Goal: Task Accomplishment & Management: Complete application form

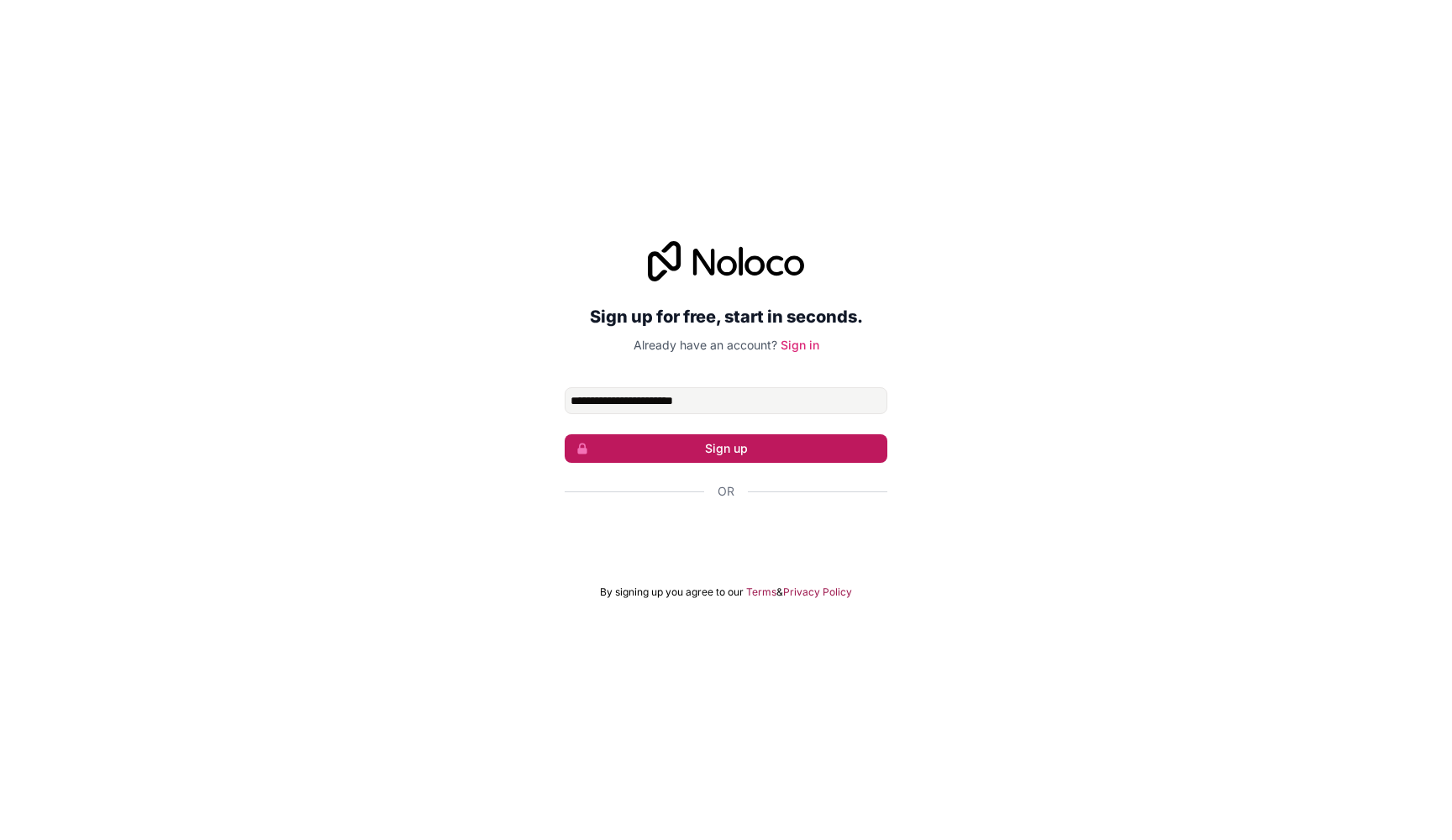
type input "**********"
click at [697, 435] on button "Sign up" at bounding box center [725, 449] width 322 height 29
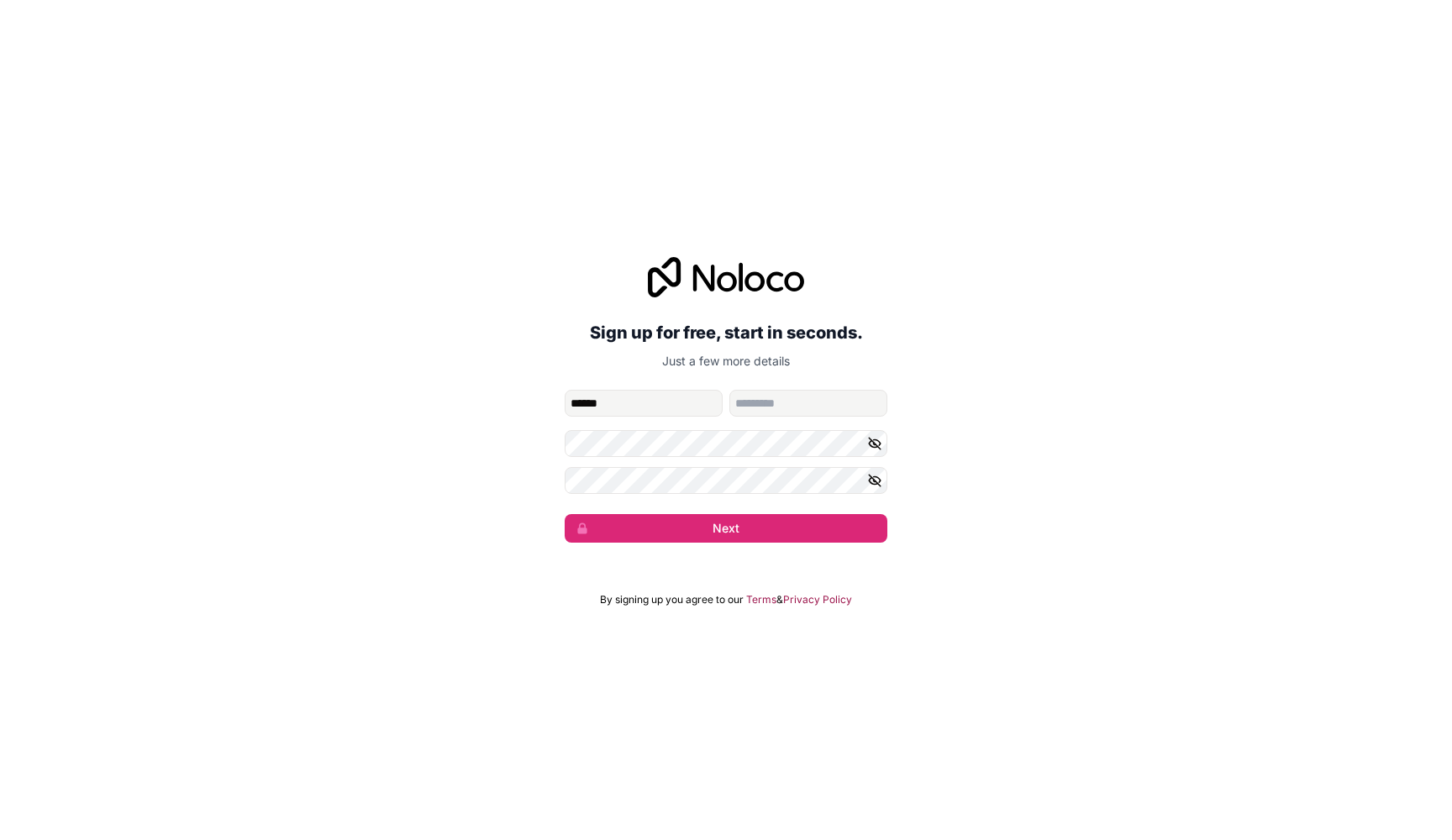
type input "******"
type input "********"
click at [771, 458] on form "**********" at bounding box center [725, 466] width 322 height 153
click at [564, 469] on div "**********" at bounding box center [726, 400] width 1452 height 333
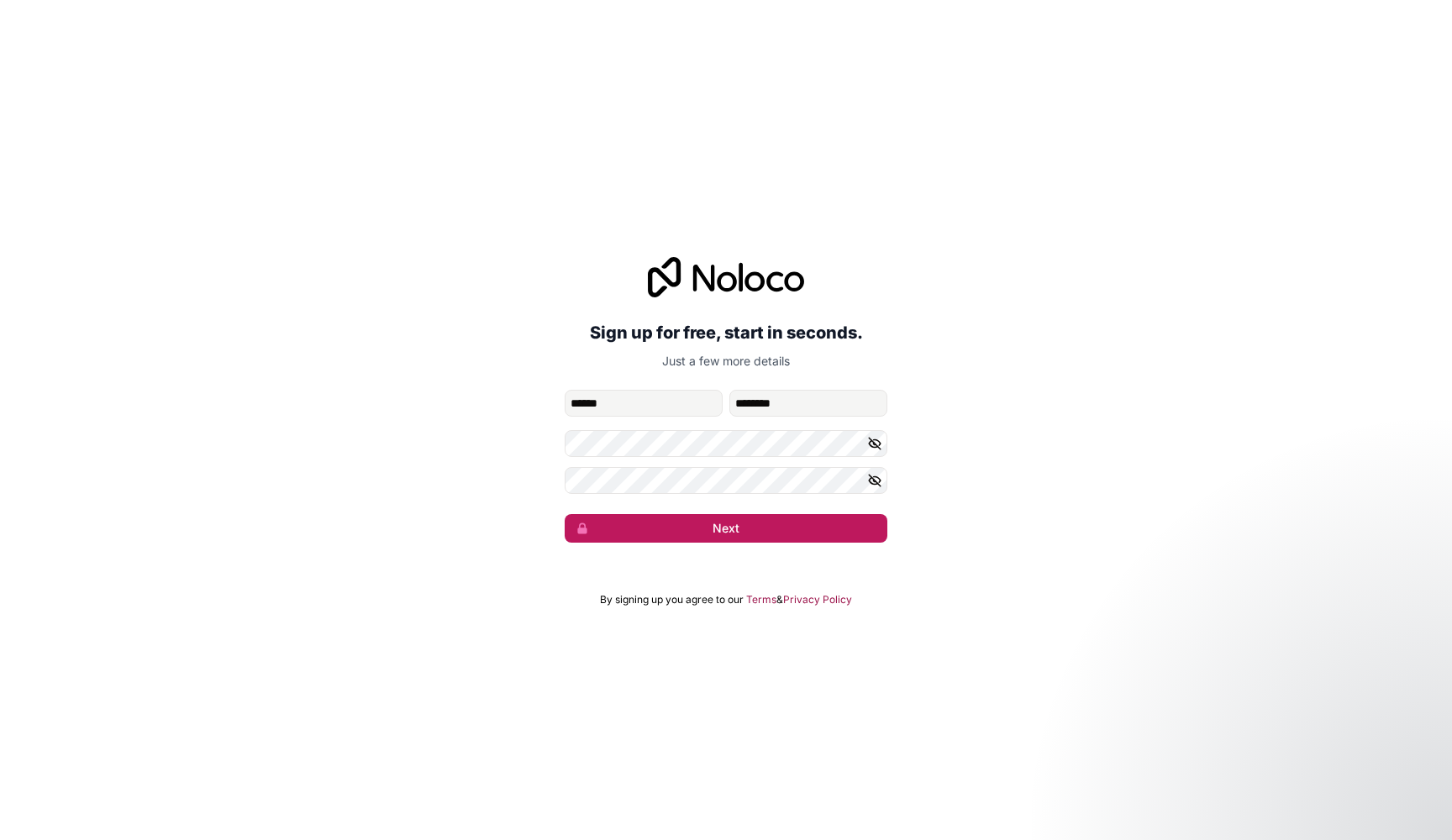
click at [613, 532] on button "Next" at bounding box center [725, 528] width 322 height 29
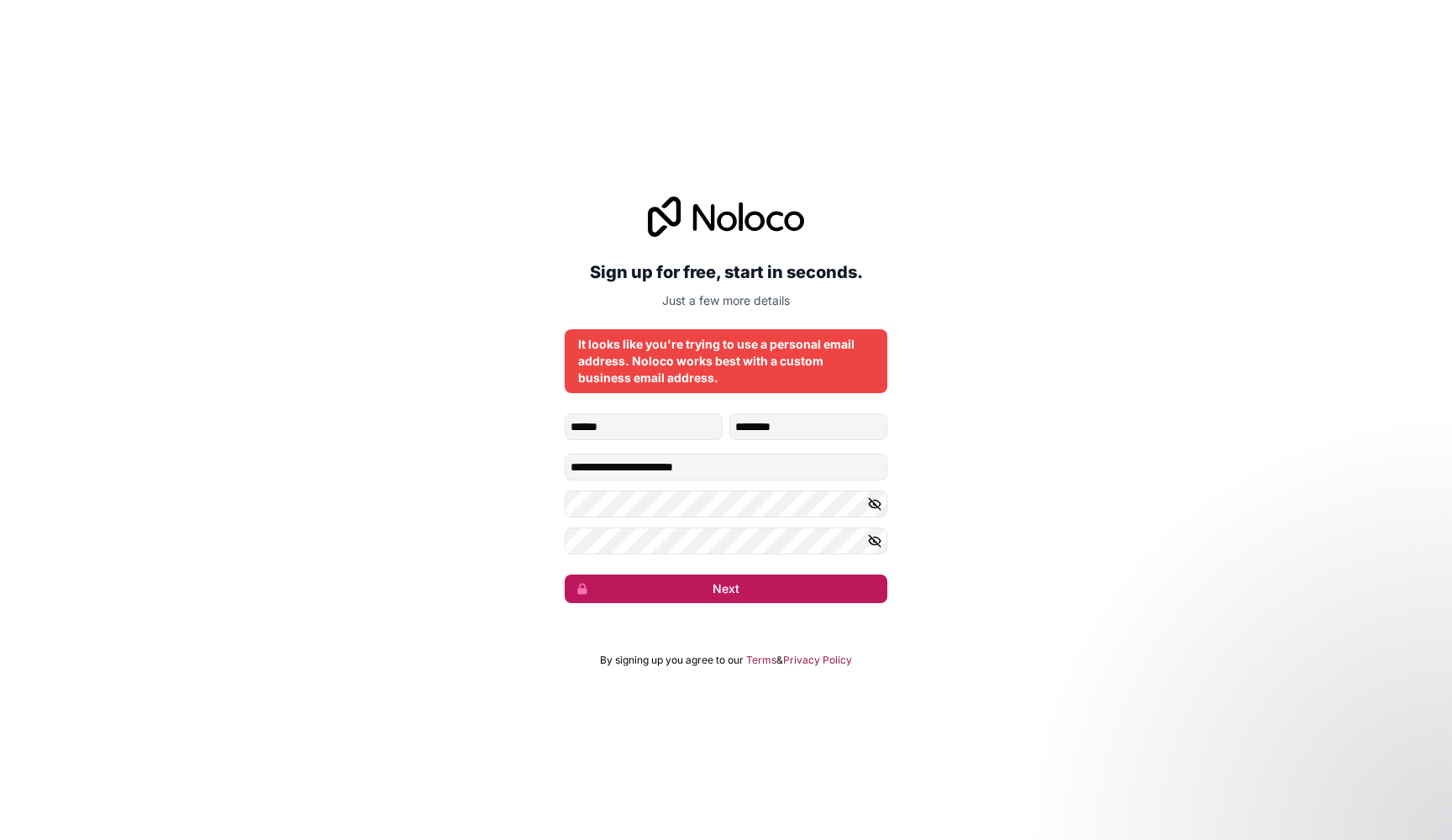
click at [665, 593] on button "Next" at bounding box center [725, 589] width 322 height 29
click at [880, 549] on button "button" at bounding box center [877, 541] width 21 height 27
click at [880, 500] on icon "button" at bounding box center [874, 503] width 15 height 15
click at [684, 582] on button "Next" at bounding box center [725, 589] width 322 height 29
click at [686, 588] on button "Next" at bounding box center [725, 589] width 322 height 29
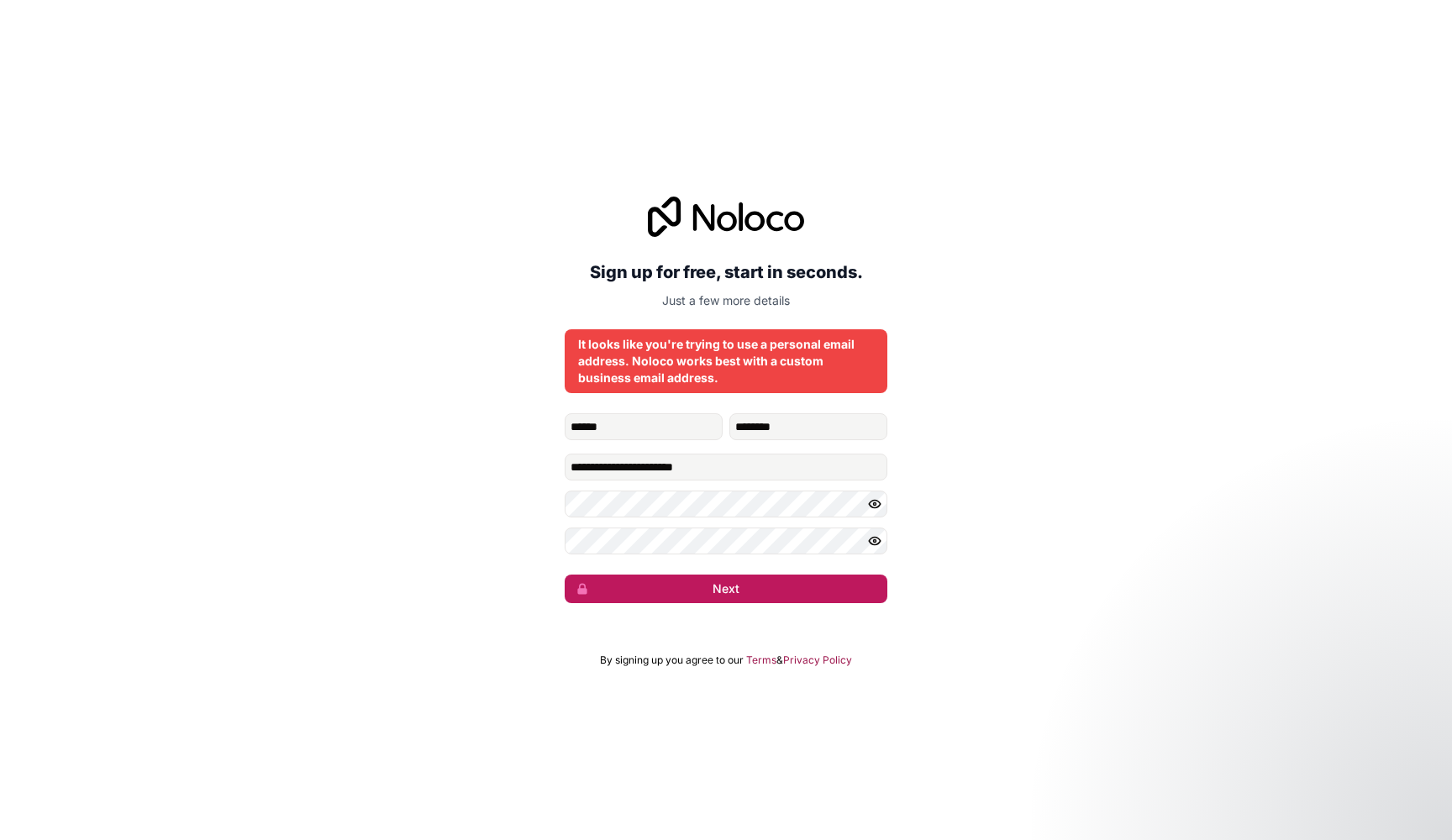
click at [804, 578] on button "Next" at bounding box center [725, 589] width 322 height 29
click at [879, 503] on icon "button" at bounding box center [874, 503] width 15 height 15
click at [875, 529] on button "button" at bounding box center [877, 541] width 21 height 27
click at [847, 568] on form "**********" at bounding box center [725, 508] width 322 height 190
click at [839, 585] on button "Next" at bounding box center [725, 589] width 322 height 29
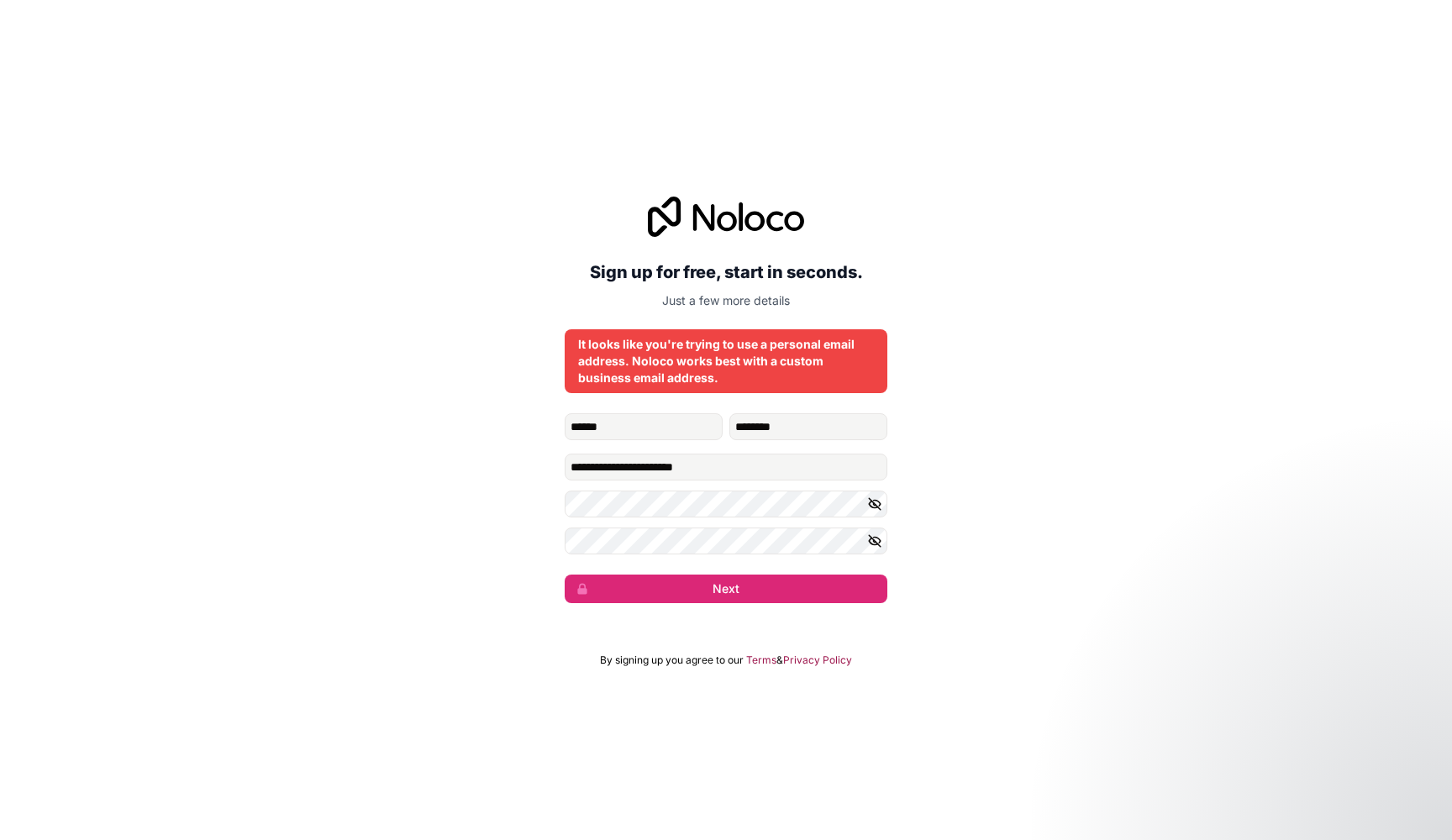
click at [869, 507] on icon "button" at bounding box center [874, 503] width 15 height 15
click at [878, 537] on icon "button" at bounding box center [874, 541] width 12 height 7
click at [637, 585] on button "Next" at bounding box center [725, 589] width 322 height 29
click at [997, 473] on div "**********" at bounding box center [726, 400] width 1452 height 453
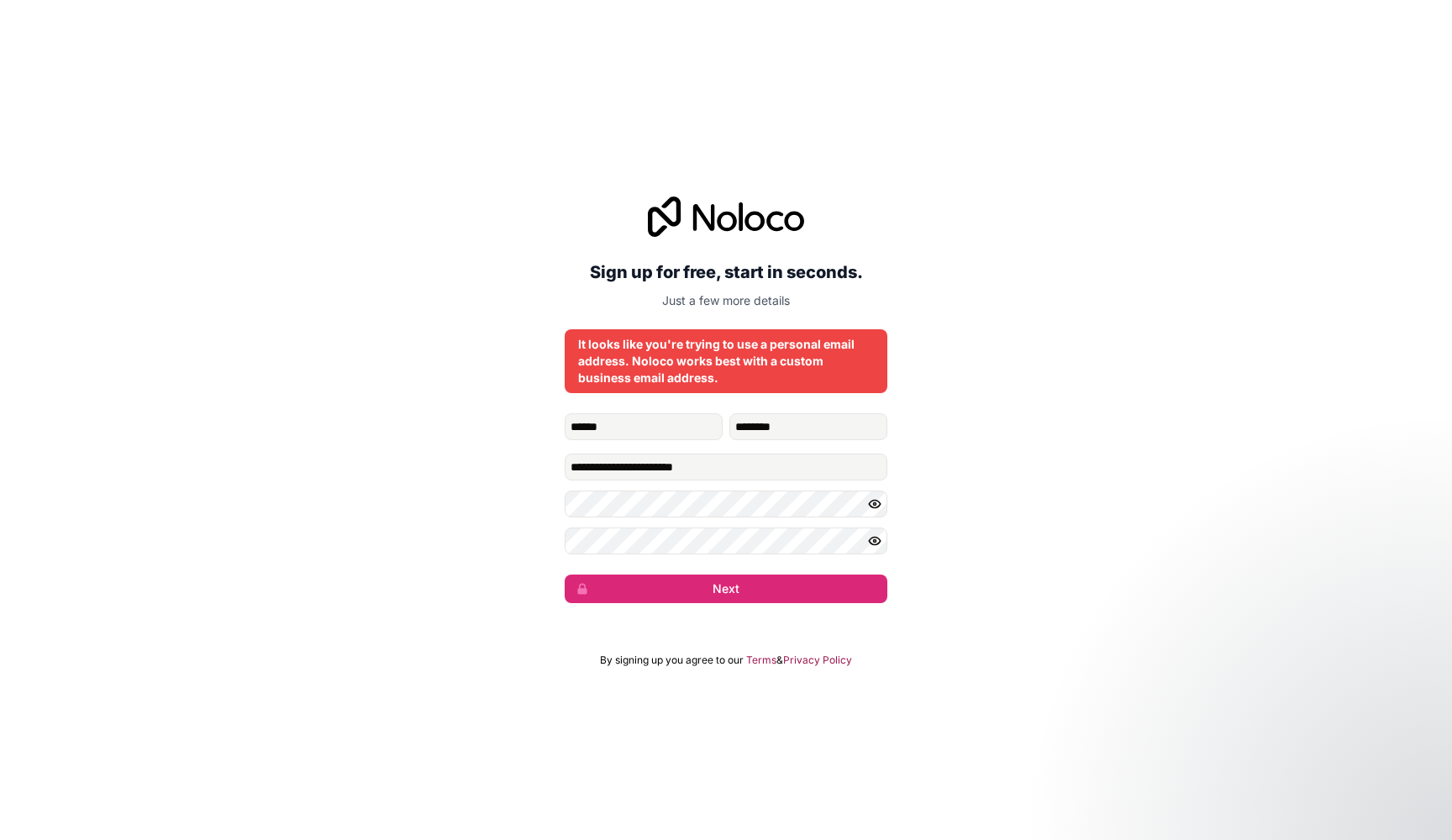
click at [874, 486] on form "**********" at bounding box center [725, 508] width 322 height 190
click at [874, 537] on icon "button" at bounding box center [874, 541] width 12 height 7
click at [876, 502] on icon "button" at bounding box center [874, 503] width 15 height 15
click at [836, 603] on button "Next" at bounding box center [725, 589] width 322 height 29
click at [816, 592] on button "Next" at bounding box center [725, 589] width 322 height 29
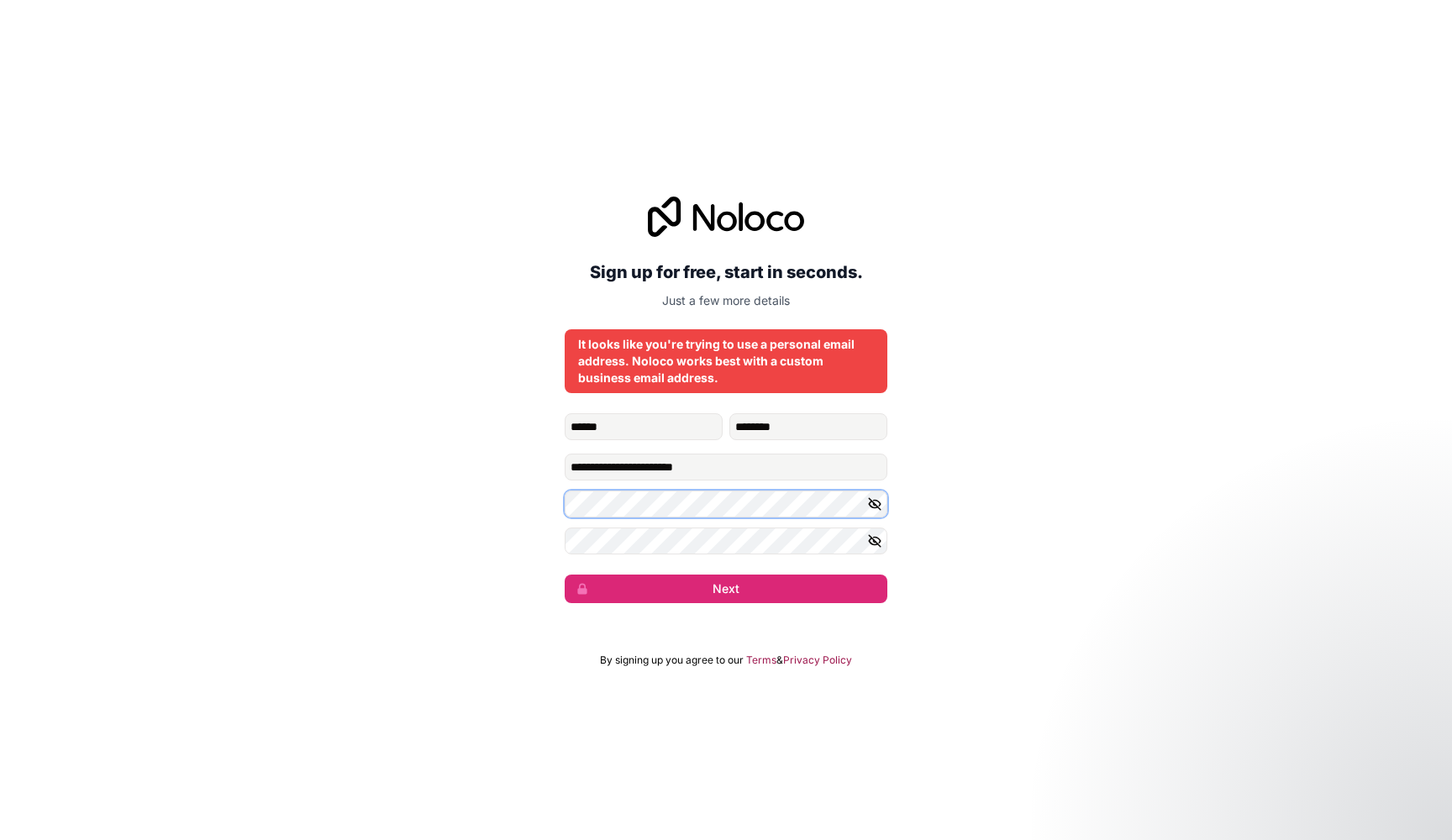
click at [515, 498] on div "**********" at bounding box center [726, 400] width 1452 height 453
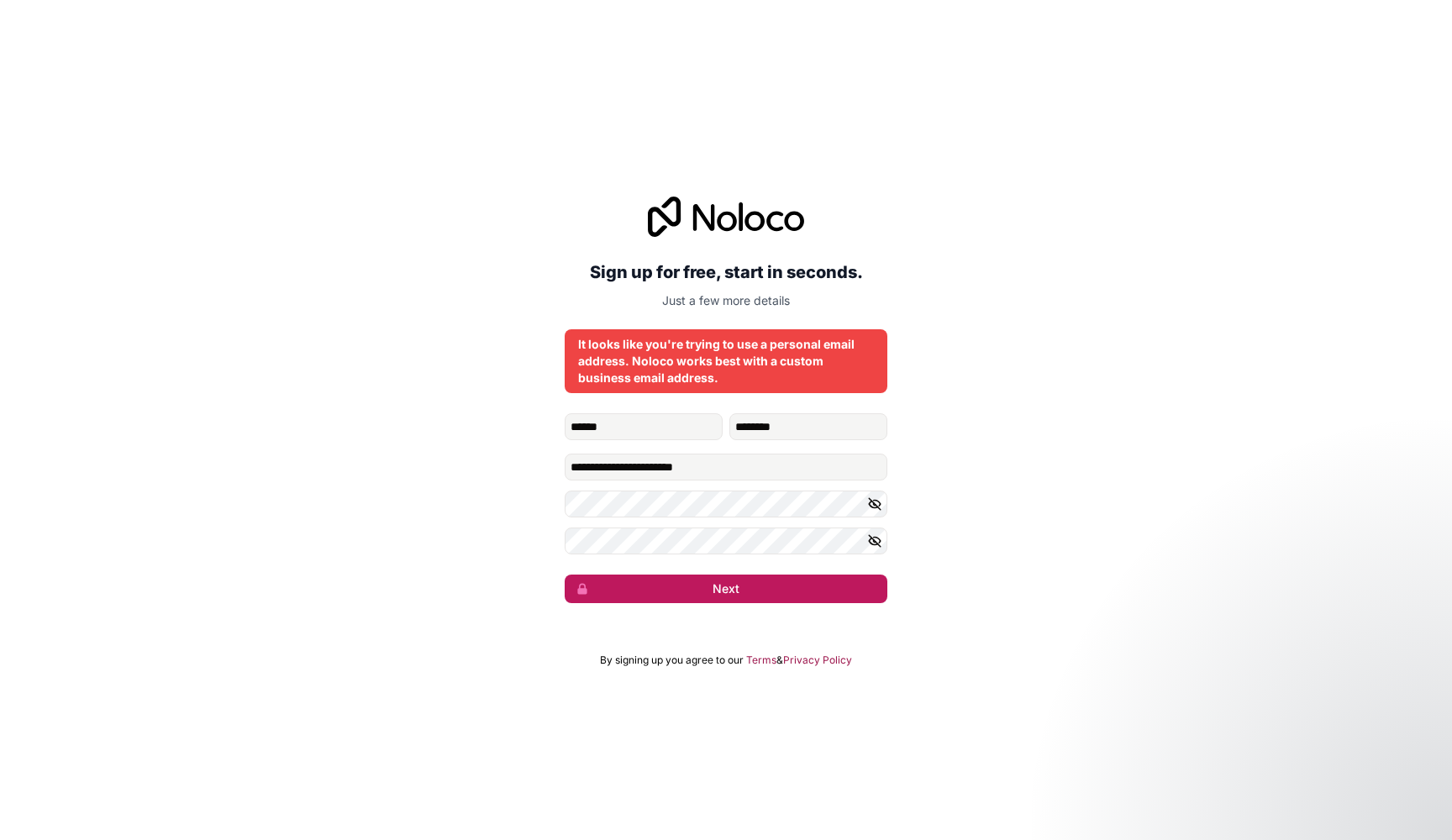
click at [787, 584] on button "Next" at bounding box center [725, 589] width 322 height 29
click at [794, 599] on button "Next" at bounding box center [725, 589] width 322 height 29
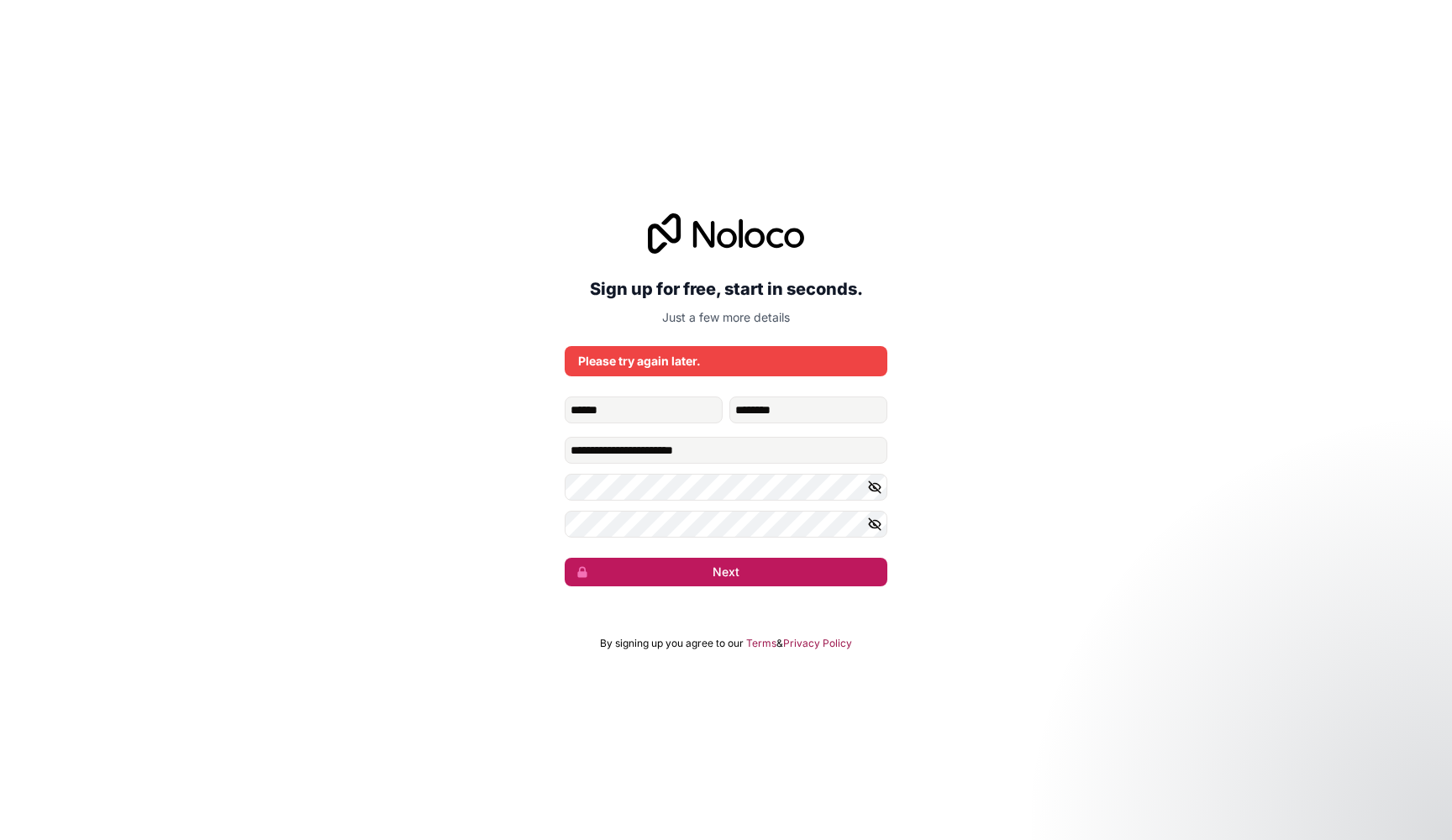
click at [803, 570] on button "Next" at bounding box center [725, 572] width 322 height 29
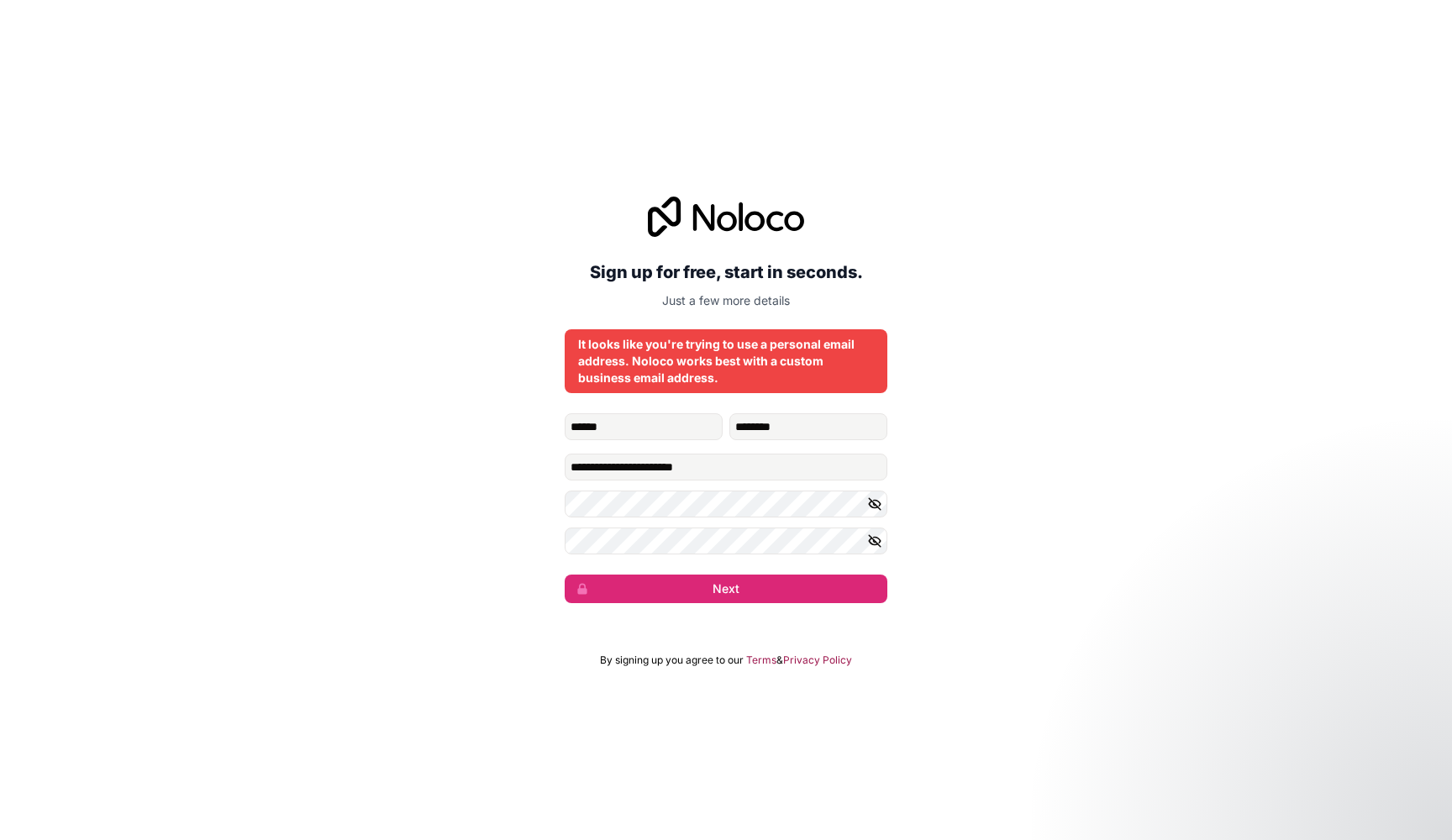
click at [764, 487] on form "**********" at bounding box center [725, 508] width 322 height 190
click at [876, 464] on input "**********" at bounding box center [725, 467] width 322 height 27
click at [812, 462] on input "**********" at bounding box center [725, 467] width 322 height 27
drag, startPoint x: 812, startPoint y: 462, endPoint x: 538, endPoint y: 467, distance: 274.0
click at [538, 467] on div "**********" at bounding box center [726, 400] width 1452 height 453
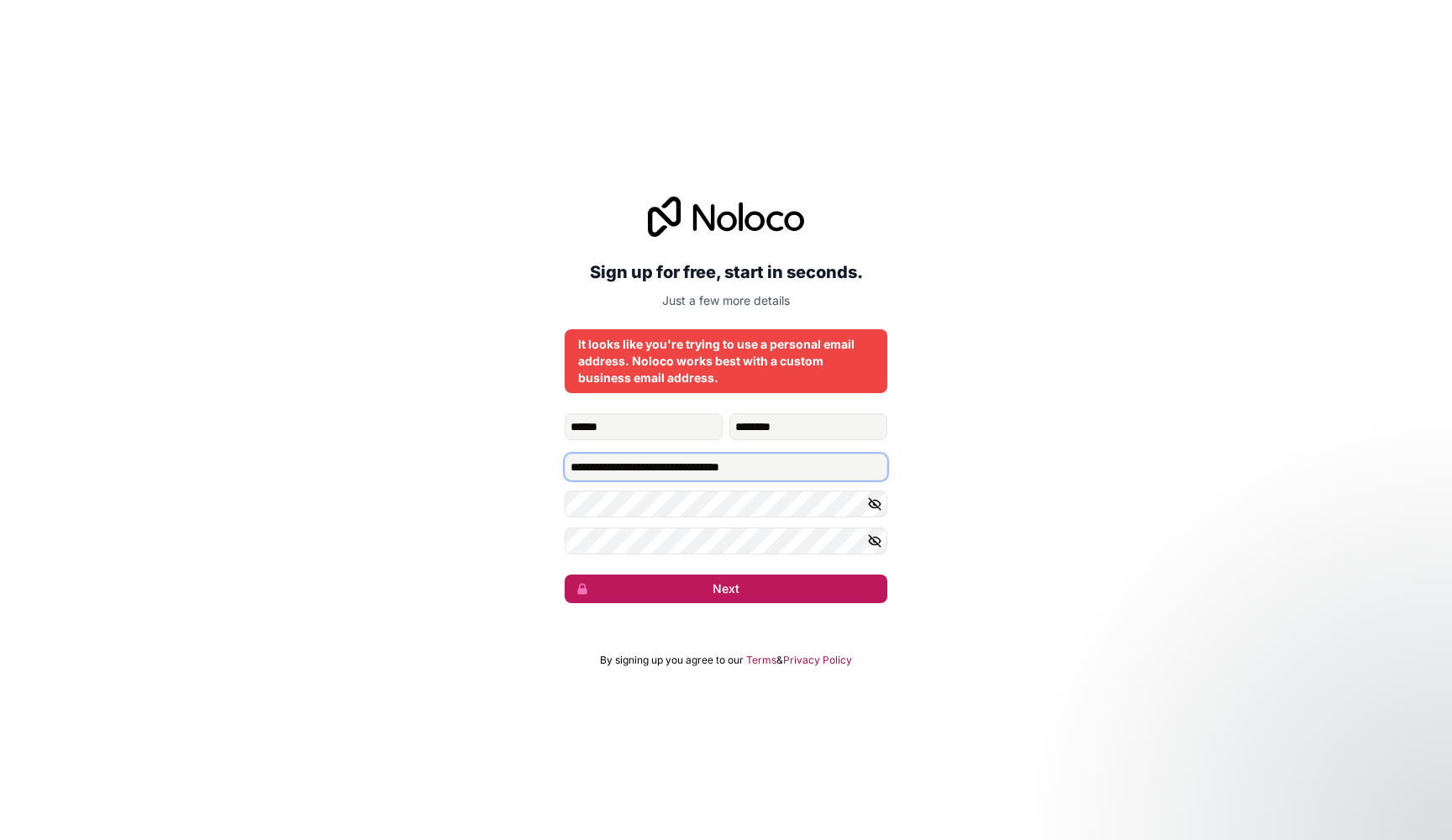
type input "**********"
click at [596, 578] on button "Next" at bounding box center [725, 589] width 322 height 29
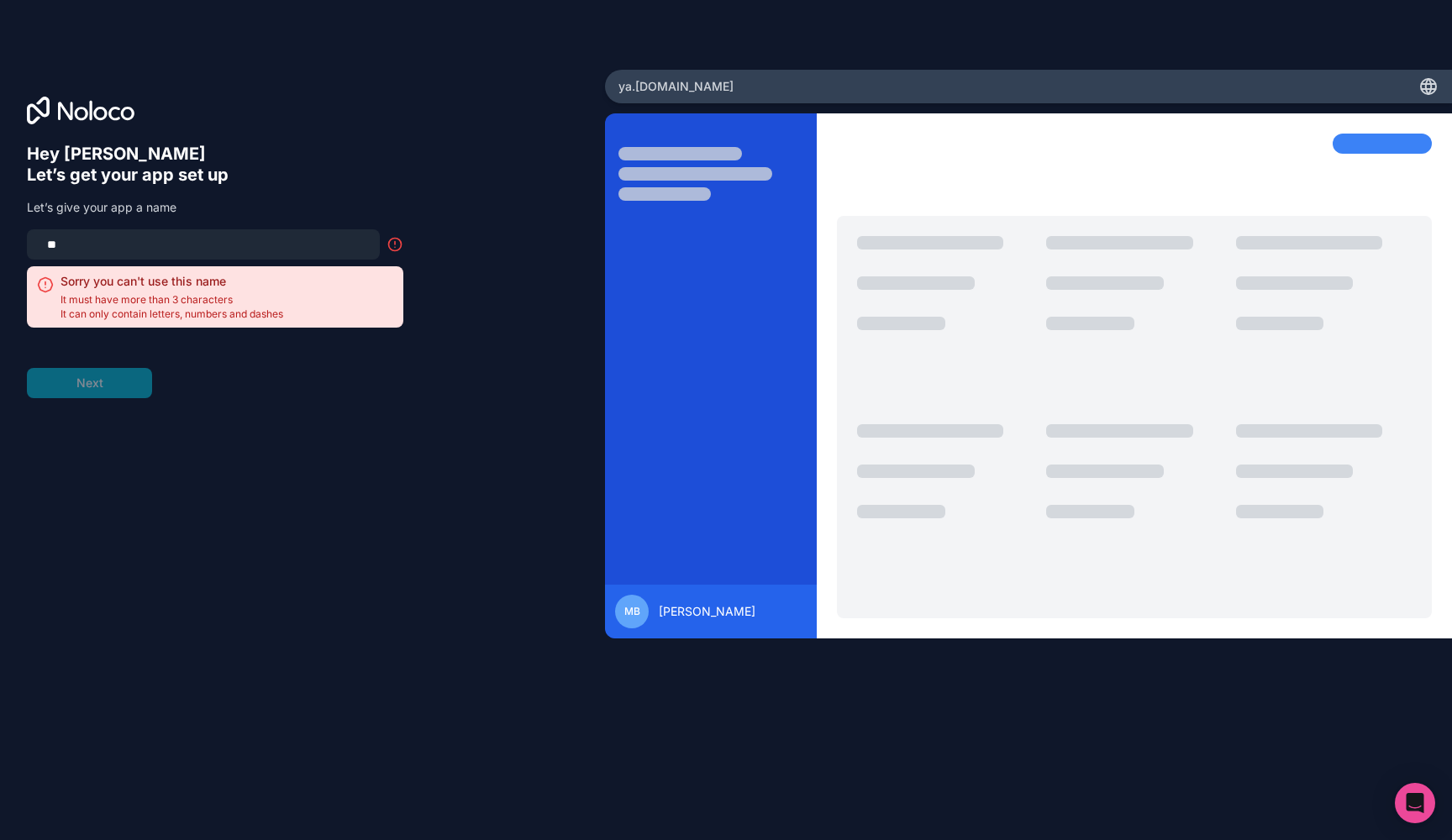
type input "*"
click at [300, 252] on input at bounding box center [203, 245] width 333 height 23
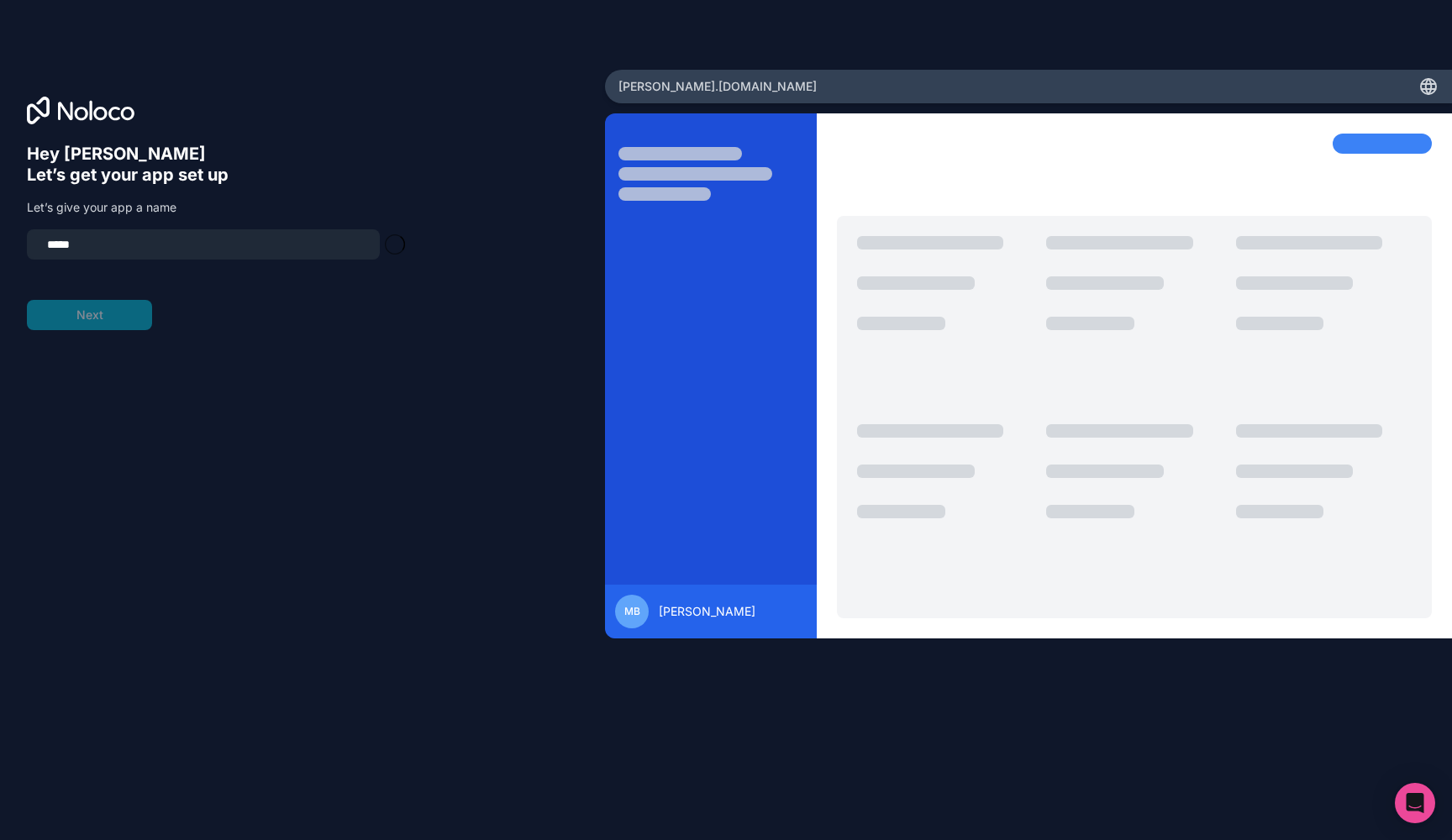
type input "******"
click at [111, 312] on button "Next" at bounding box center [89, 315] width 125 height 30
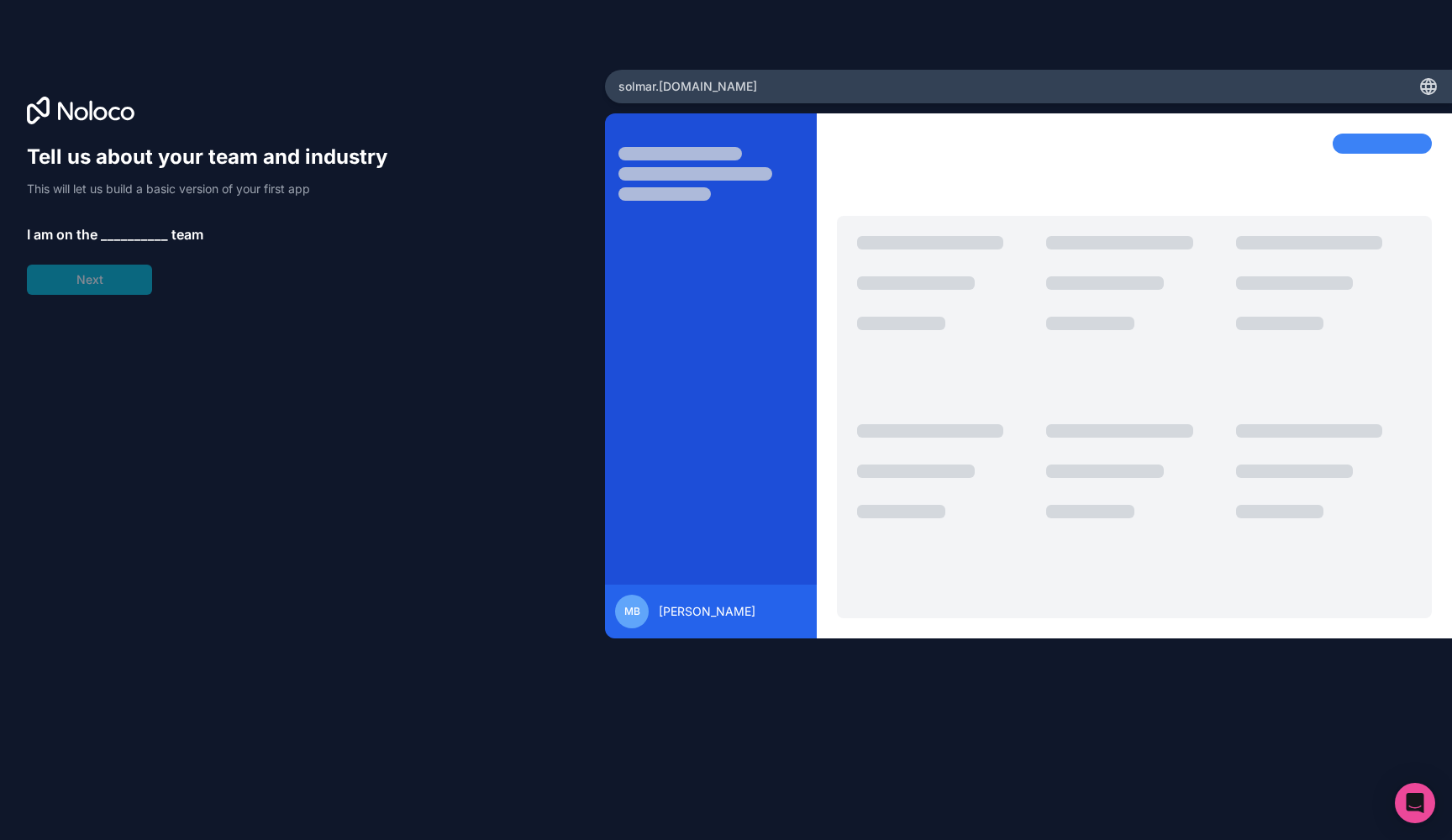
click at [126, 230] on span "__________" at bounding box center [134, 234] width 67 height 21
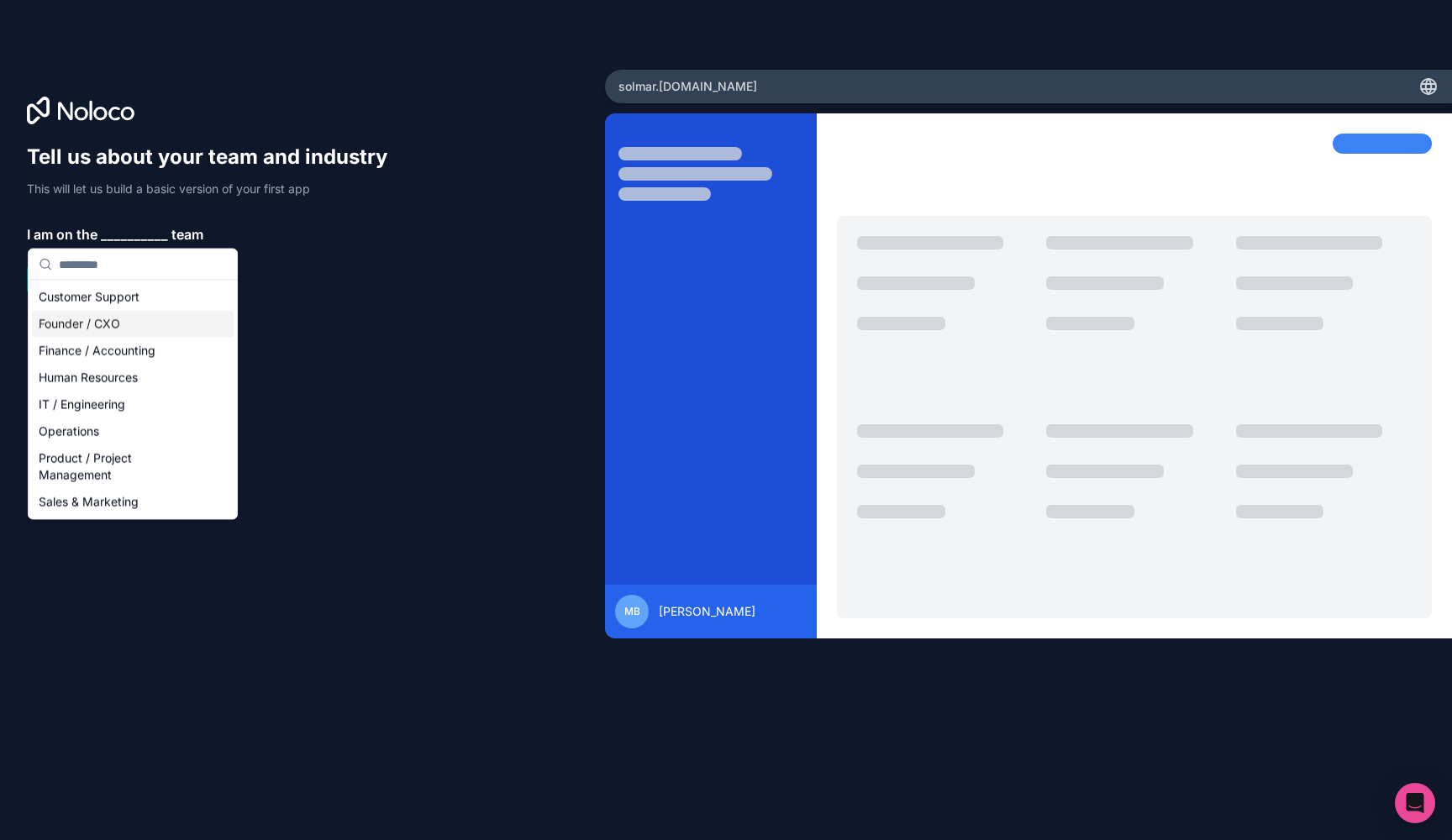
click at [131, 329] on div "Founder / CXO" at bounding box center [133, 324] width 202 height 27
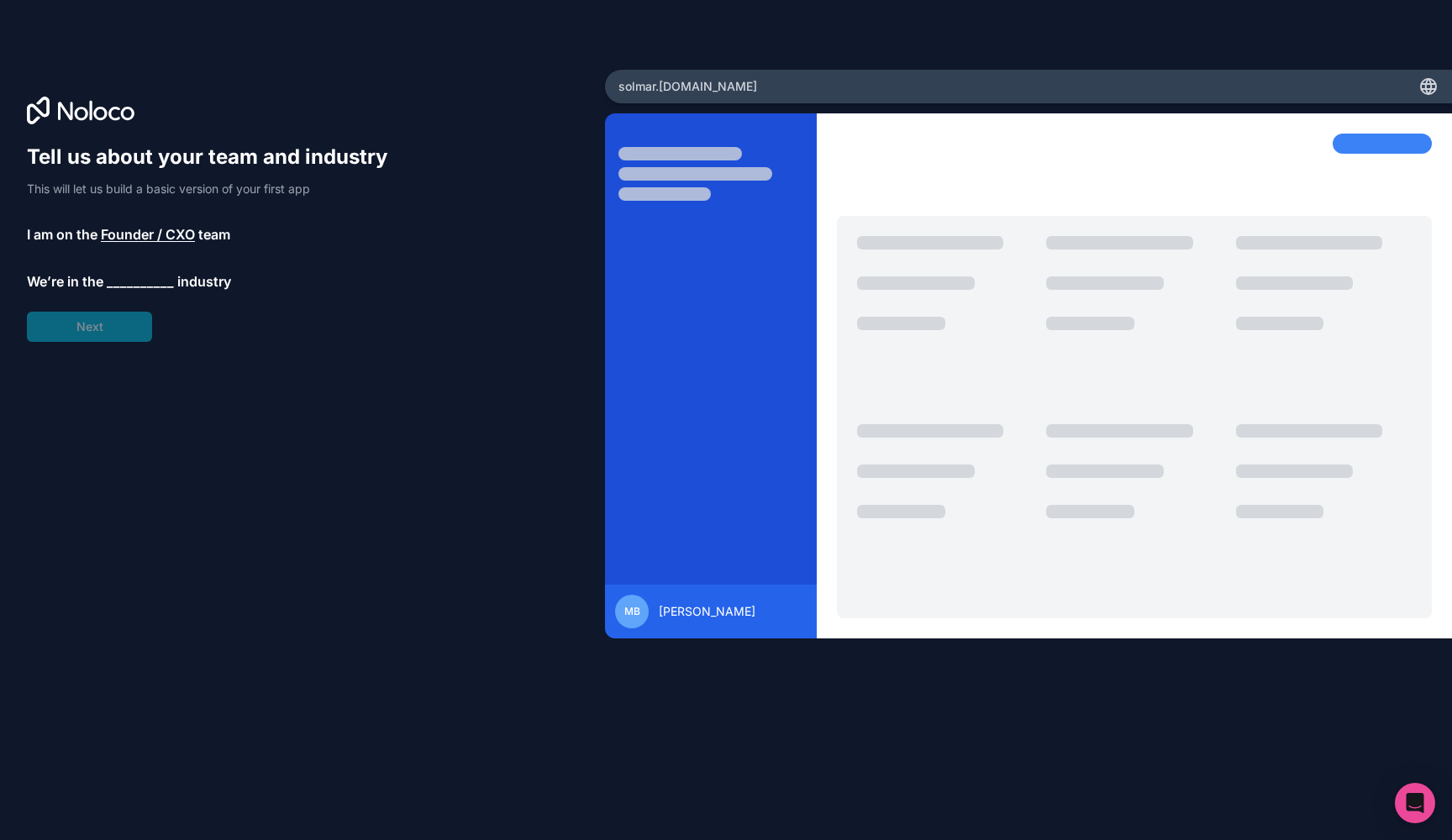
click at [137, 287] on span "__________" at bounding box center [140, 281] width 67 height 21
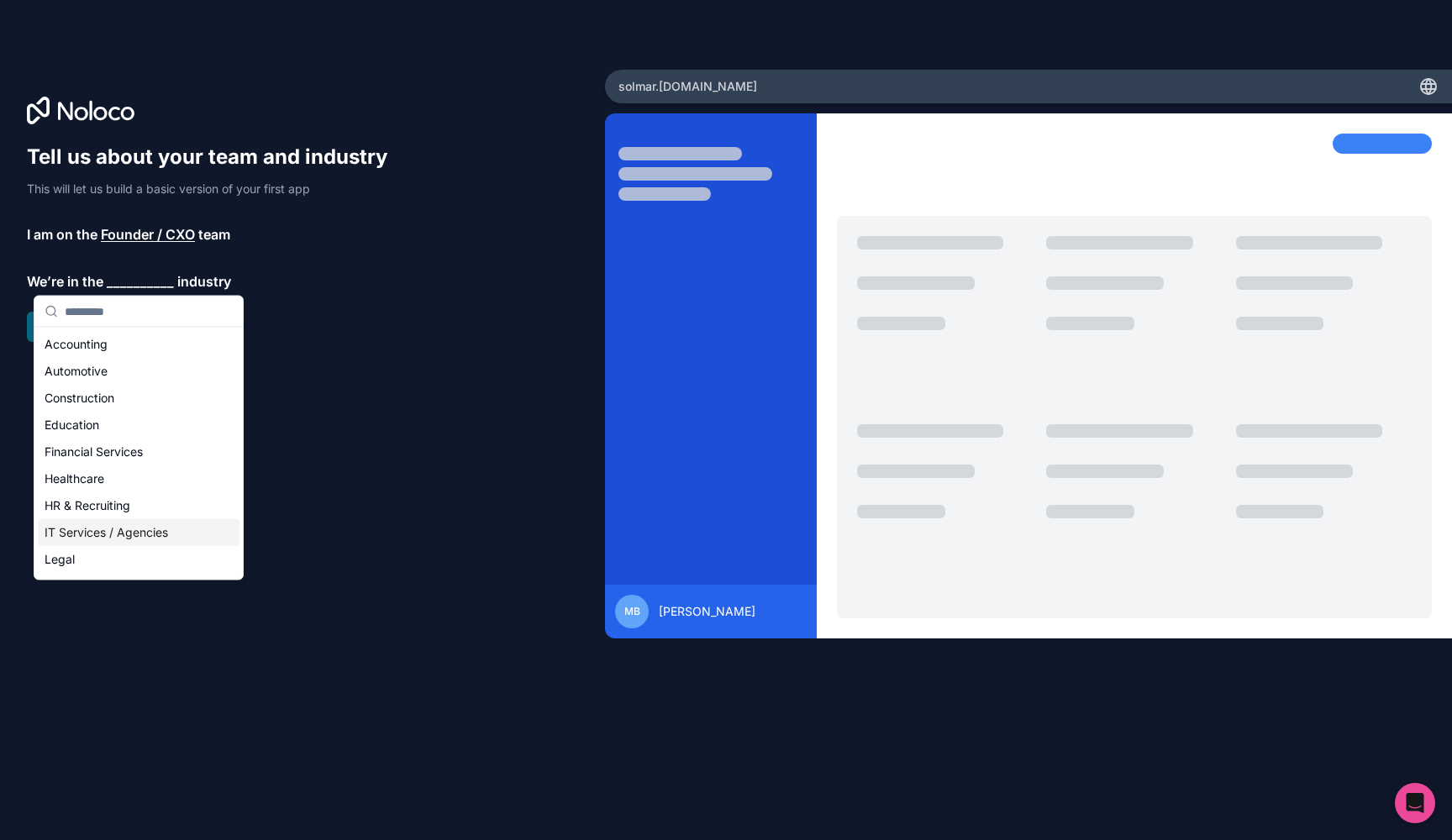
click at [134, 528] on div "IT Services / Agencies" at bounding box center [138, 533] width 202 height 27
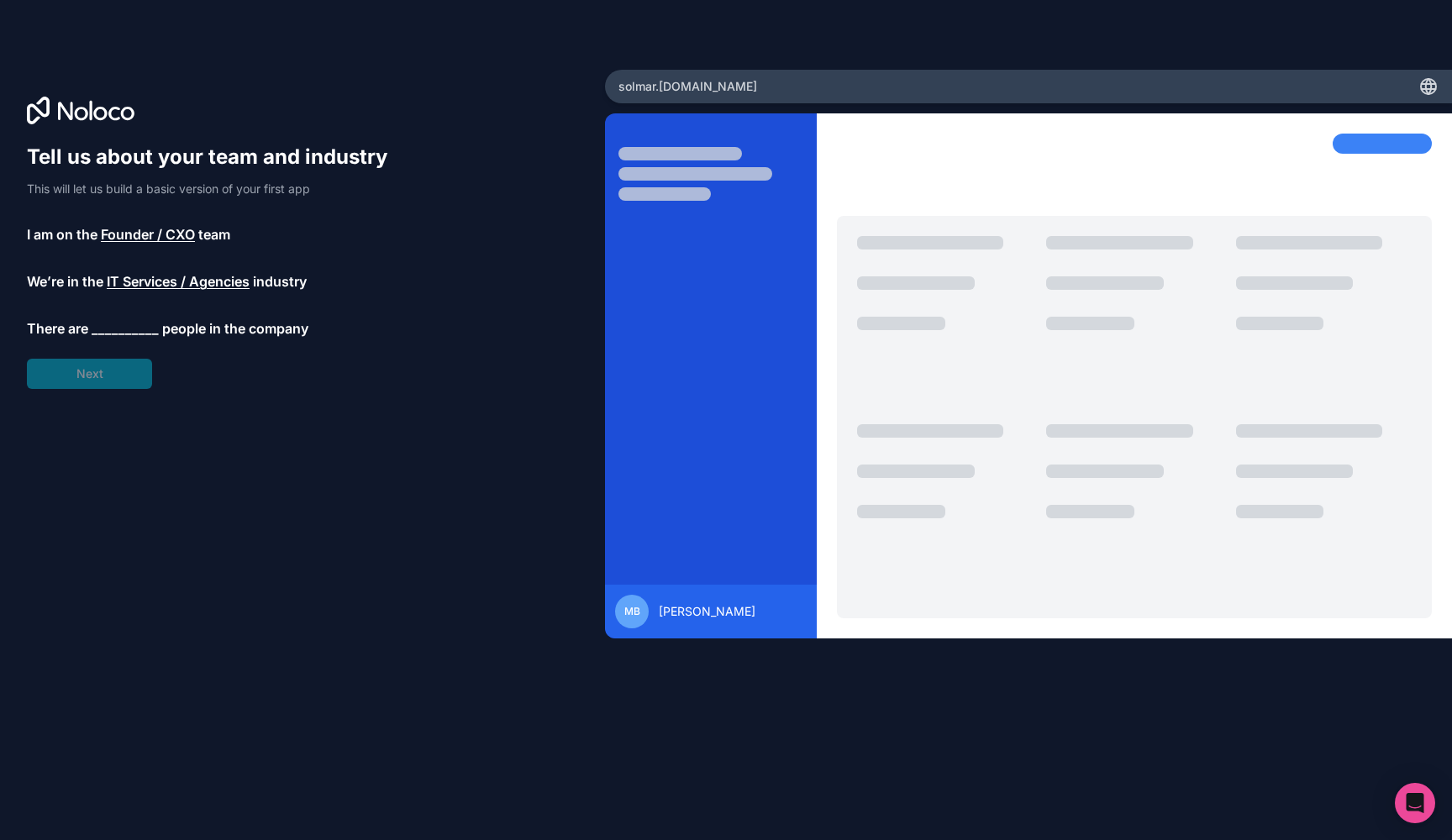
click at [125, 333] on span "__________" at bounding box center [125, 329] width 67 height 21
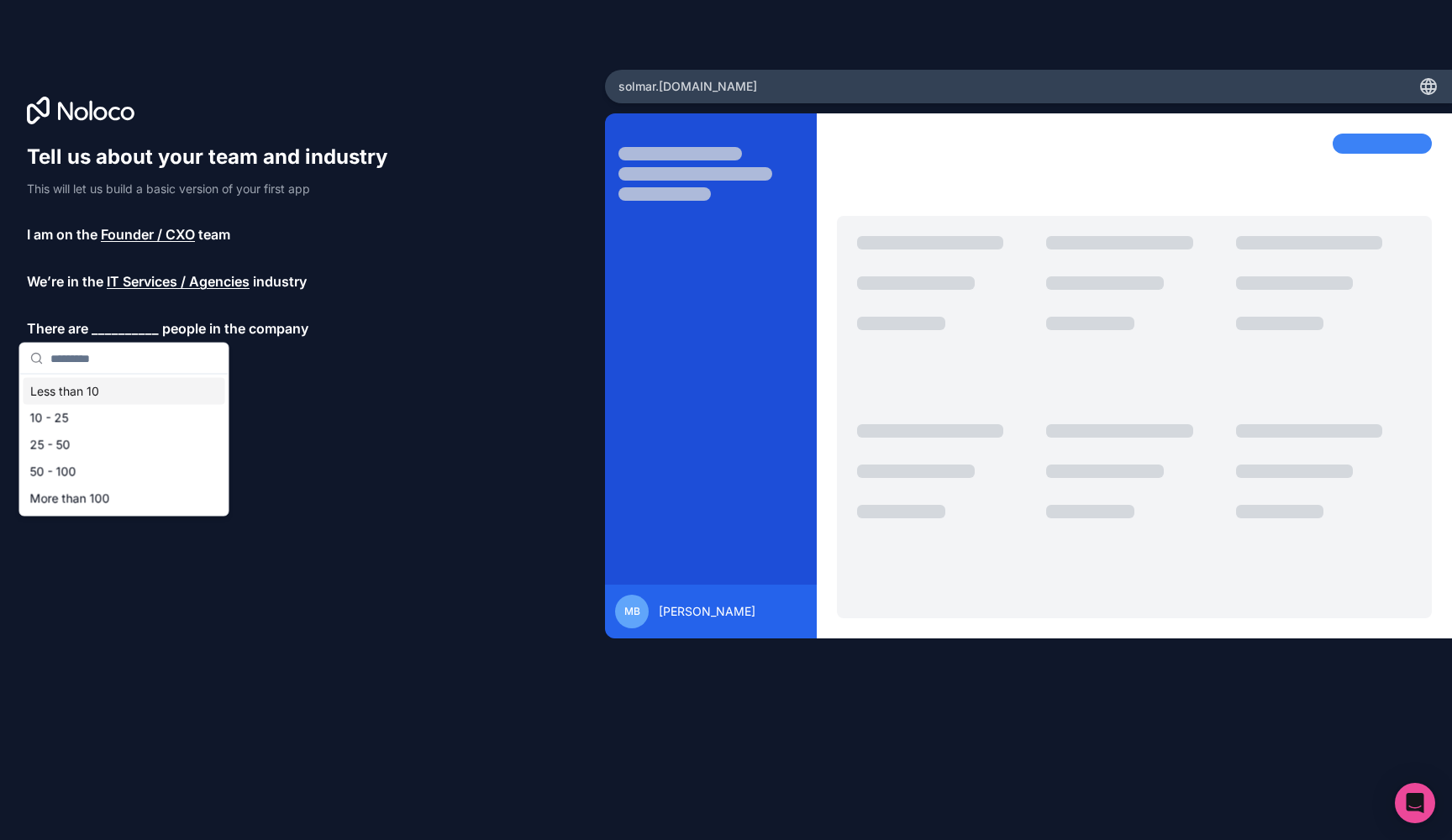
click at [120, 387] on div "Less than 10" at bounding box center [124, 392] width 202 height 27
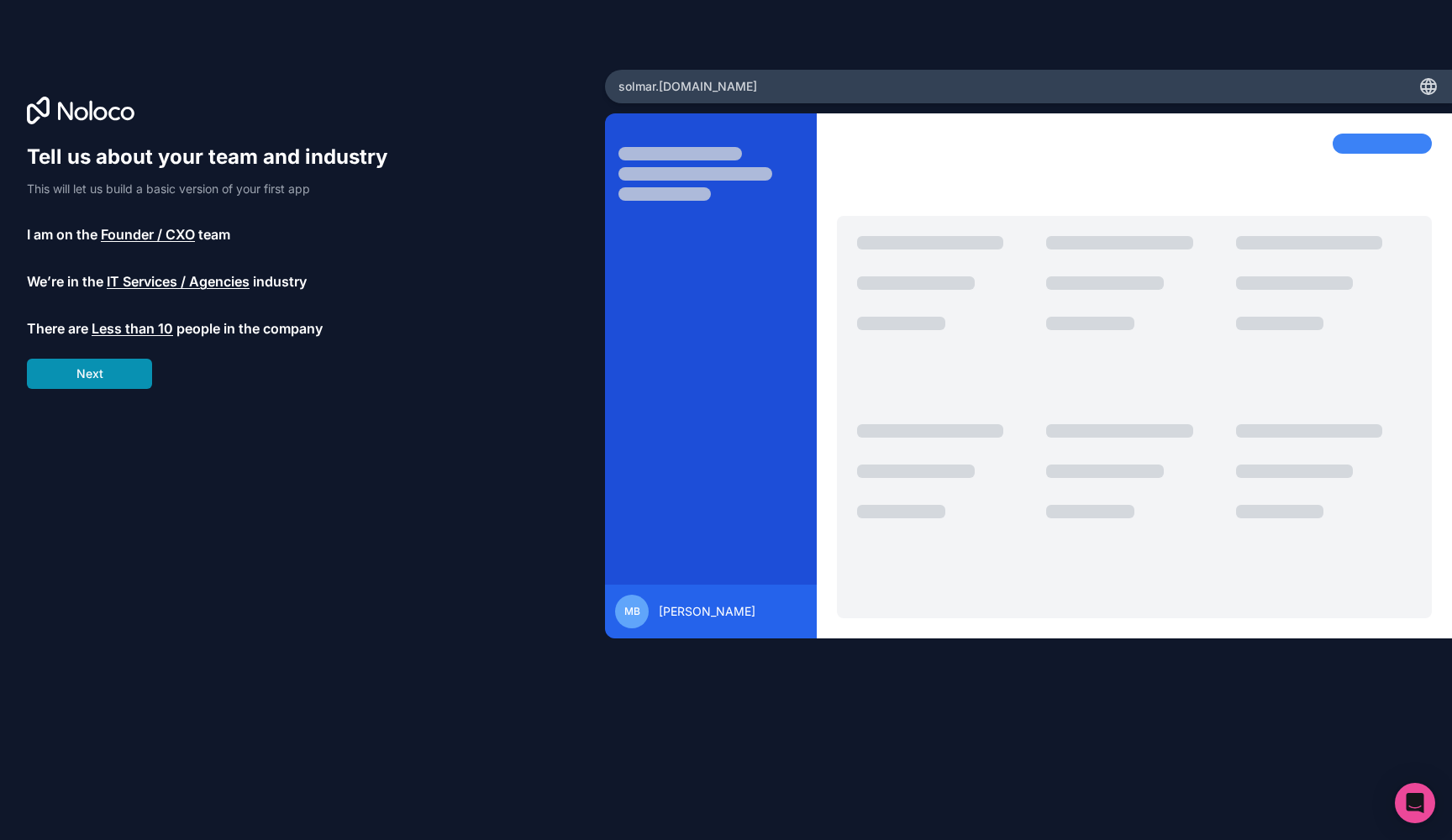
click at [118, 378] on button "Next" at bounding box center [89, 374] width 125 height 30
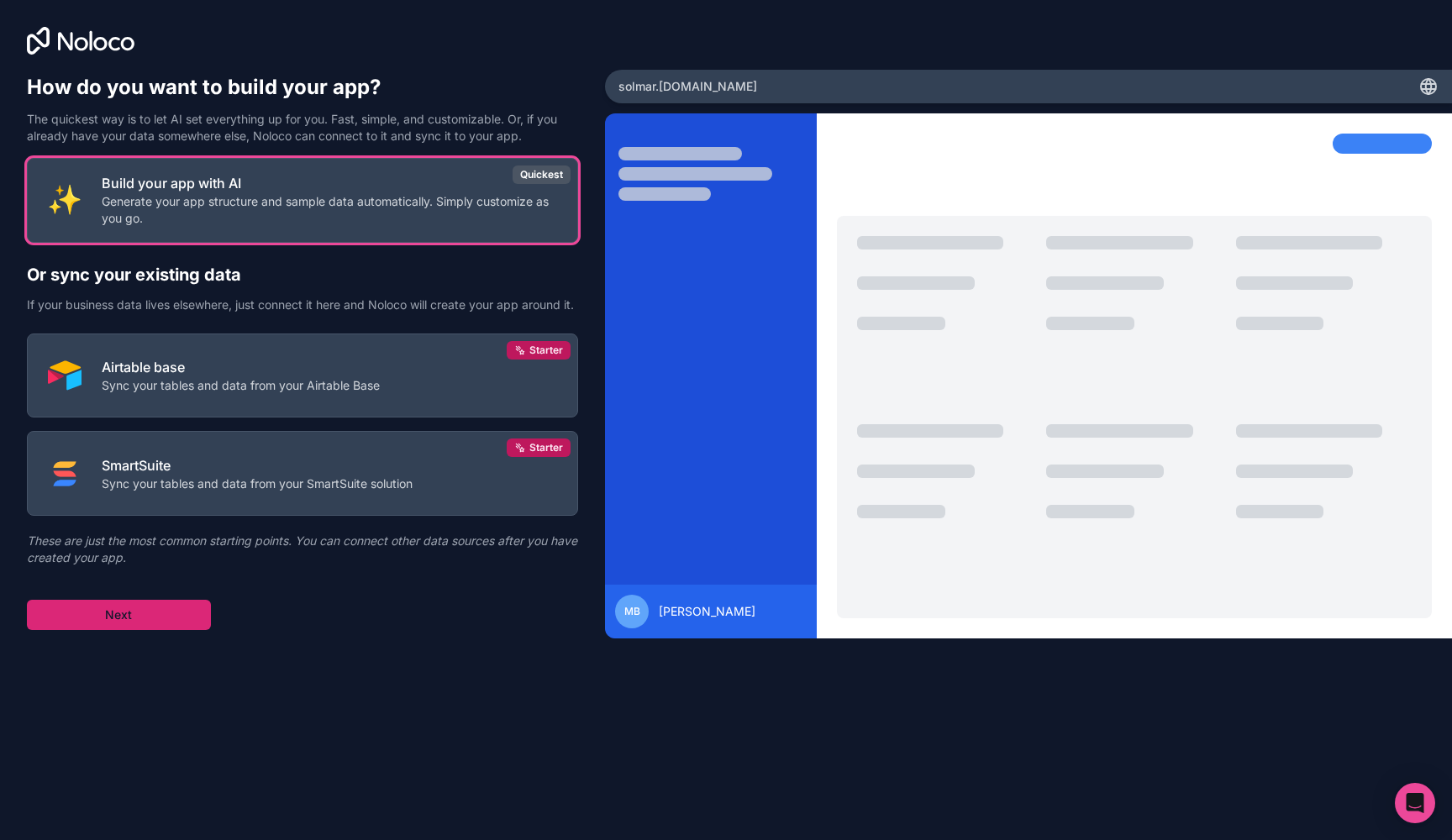
click at [99, 630] on button "Next" at bounding box center [119, 615] width 184 height 30
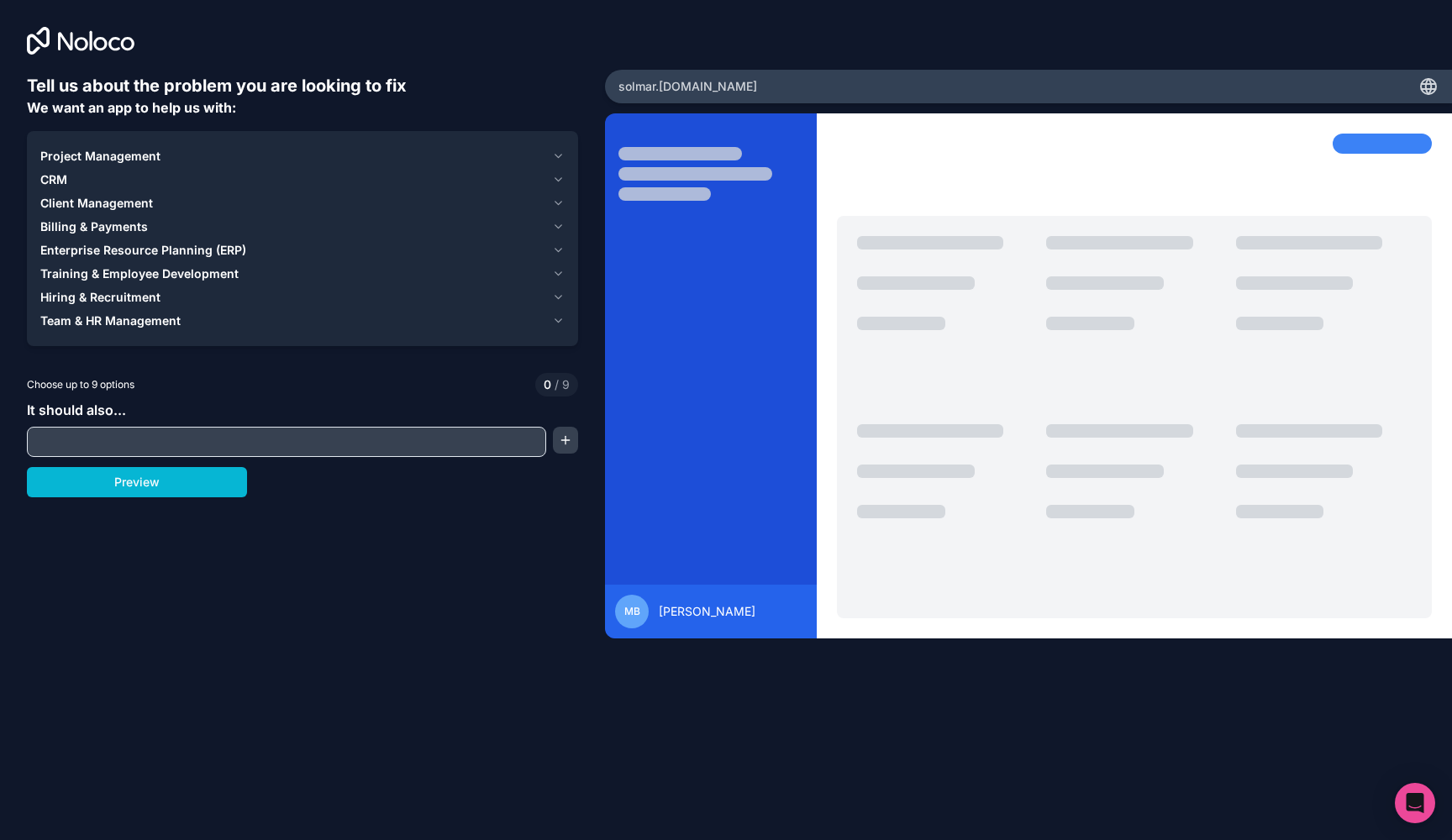
click at [150, 153] on span "Project Management" at bounding box center [100, 156] width 121 height 17
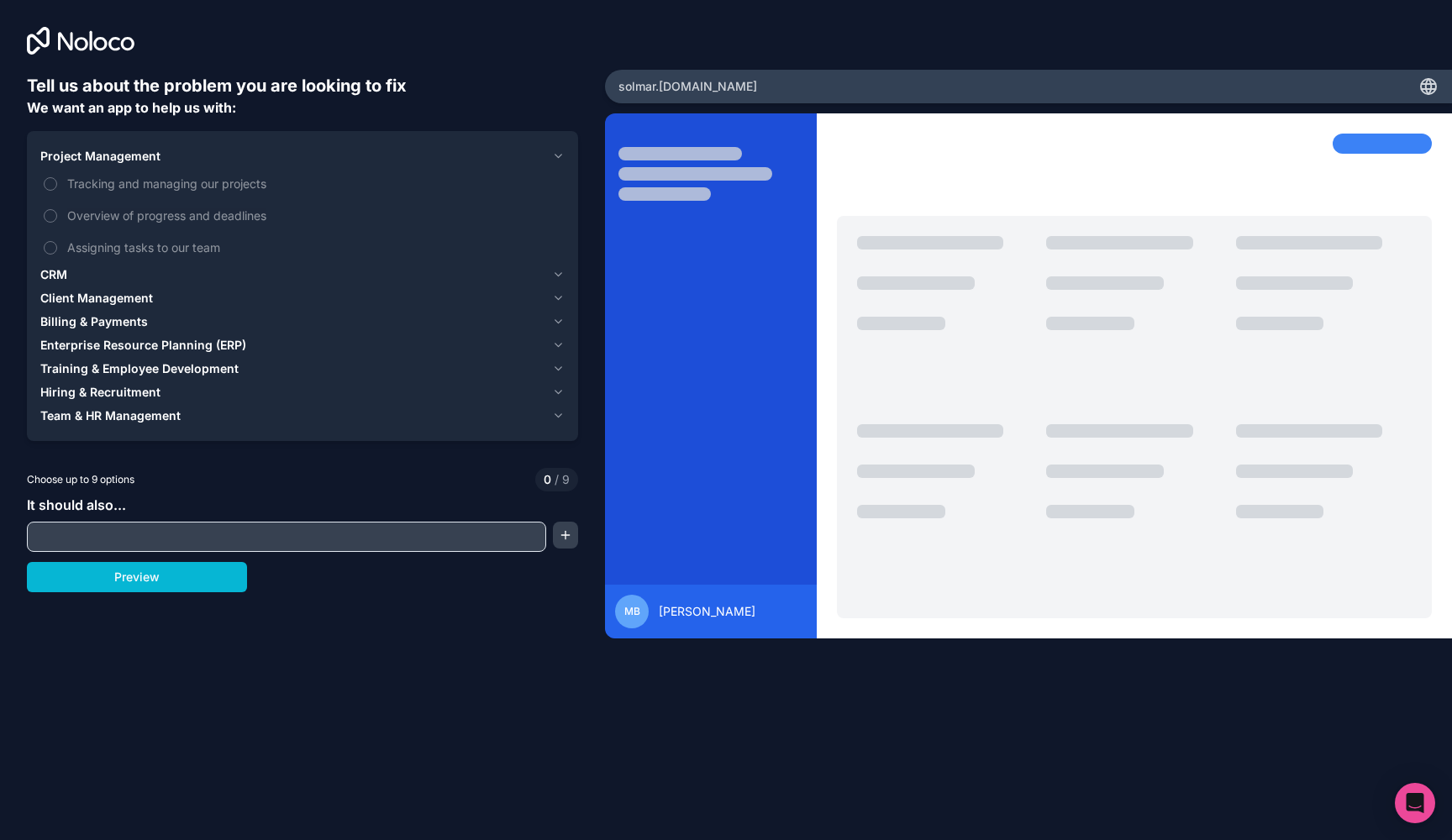
click at [150, 153] on span "Project Management" at bounding box center [100, 156] width 121 height 17
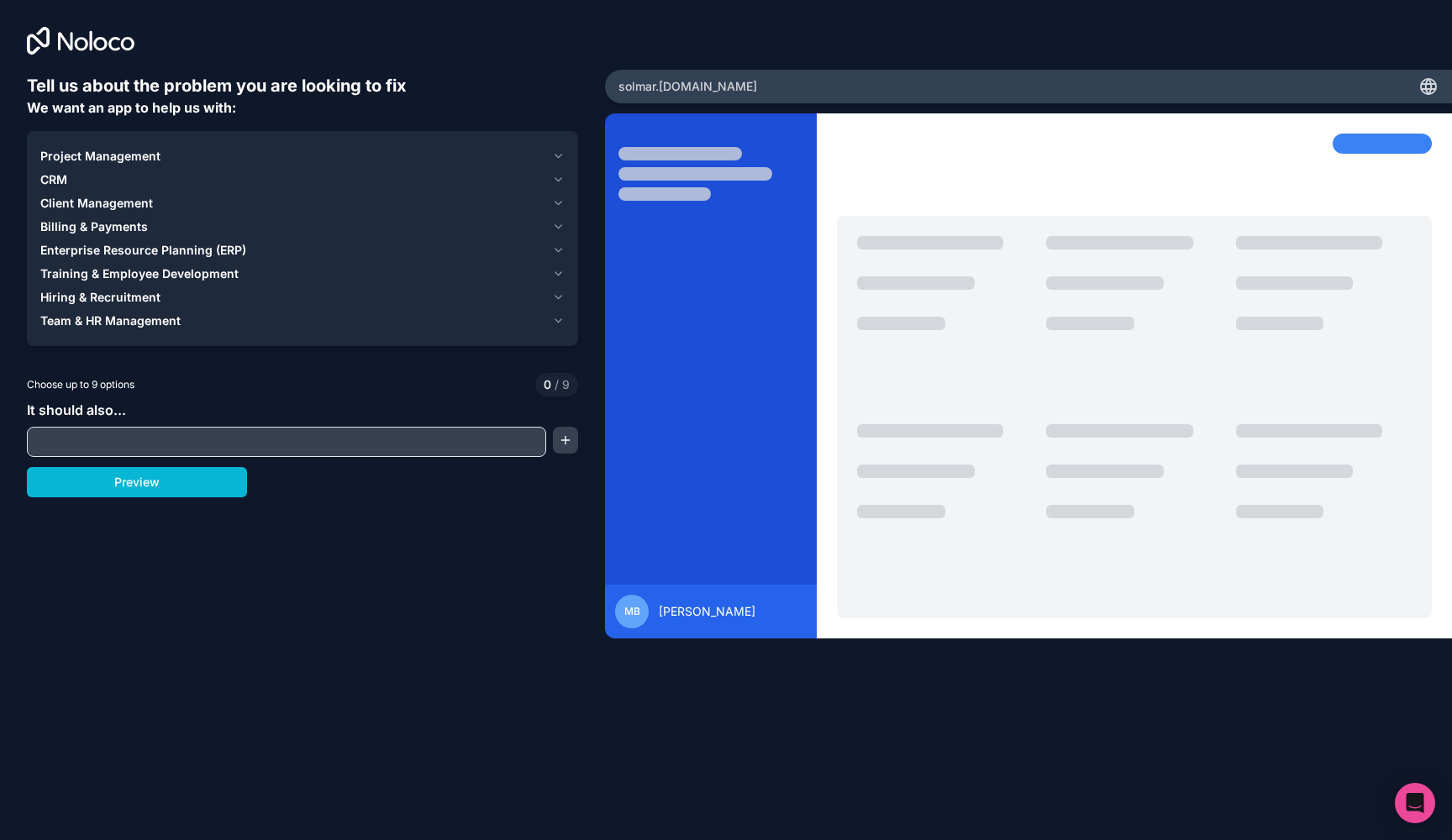
click at [237, 142] on div "Project Management CRM Client Management Billing & Payments Enterprise Resource…" at bounding box center [302, 238] width 551 height 215
click at [226, 159] on div "Project Management" at bounding box center [293, 156] width 505 height 17
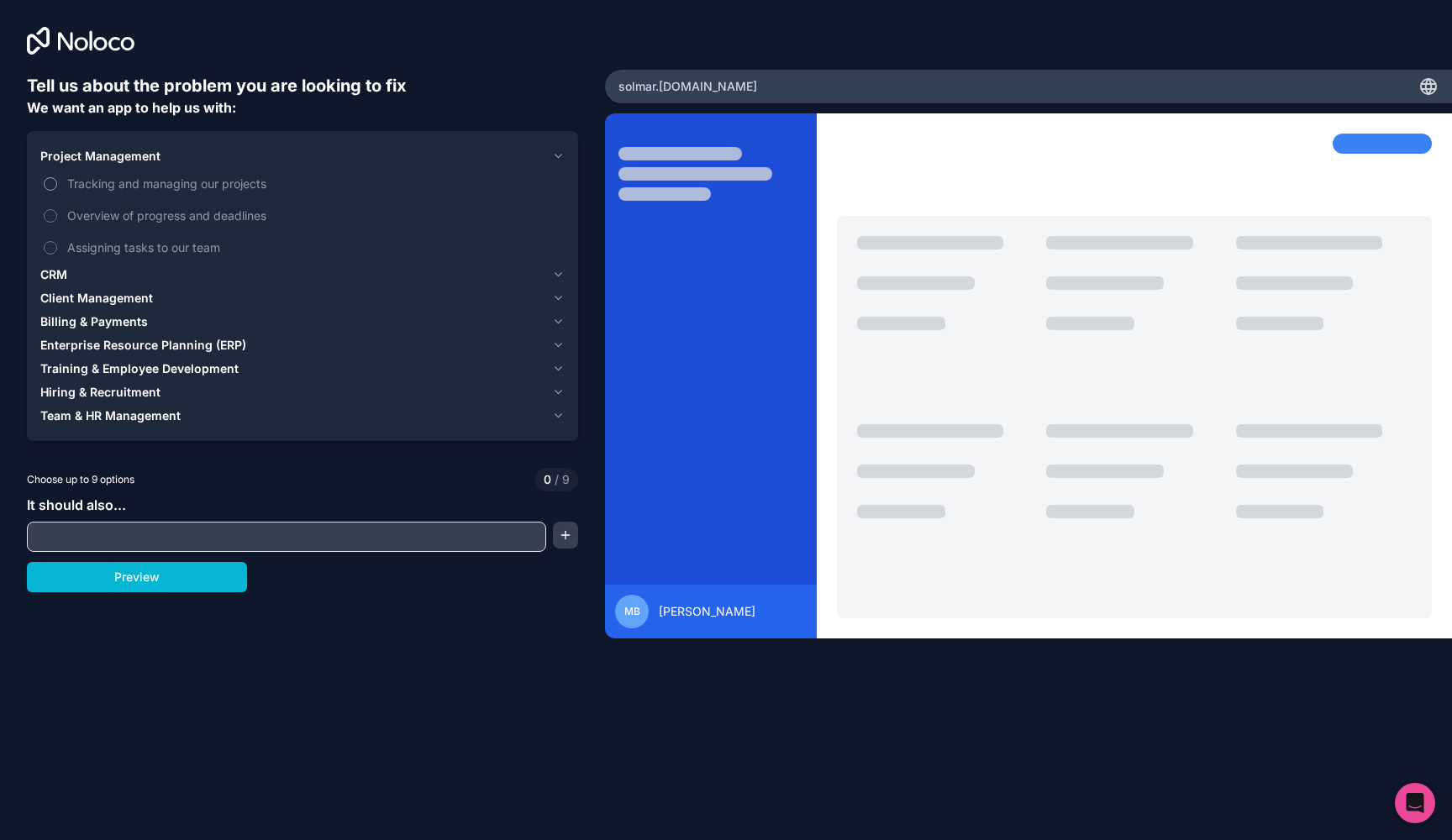
click at [210, 187] on span "Tracking and managing our projects" at bounding box center [313, 184] width 494 height 18
click at [57, 187] on button "Tracking and managing our projects" at bounding box center [50, 184] width 13 height 13
click at [76, 277] on div "CRM" at bounding box center [293, 274] width 505 height 17
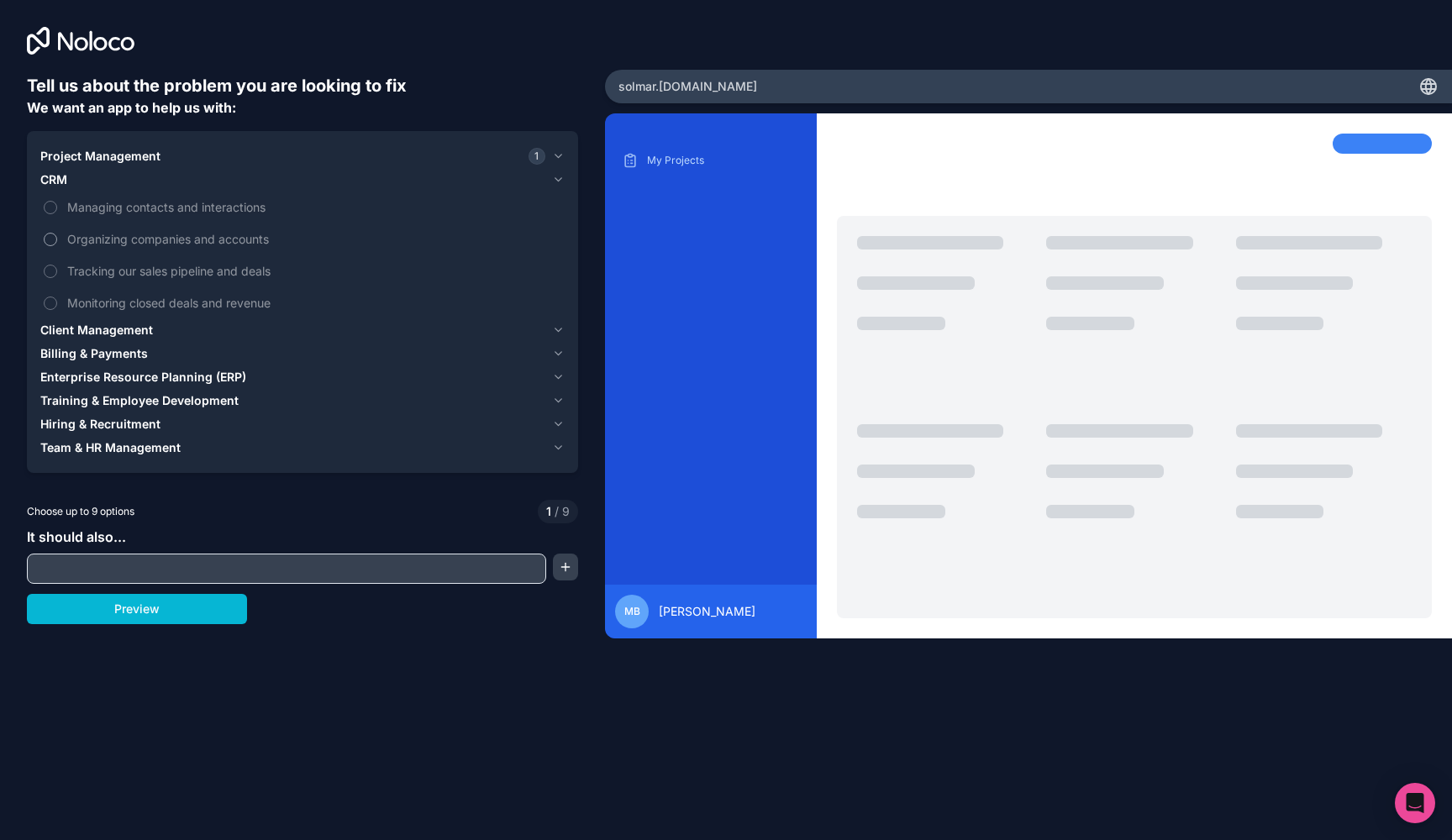
click at [151, 244] on span "Organizing companies and accounts" at bounding box center [313, 239] width 494 height 18
click at [57, 244] on button "Organizing companies and accounts" at bounding box center [50, 239] width 13 height 13
click at [90, 336] on span "Client Management" at bounding box center [96, 329] width 113 height 17
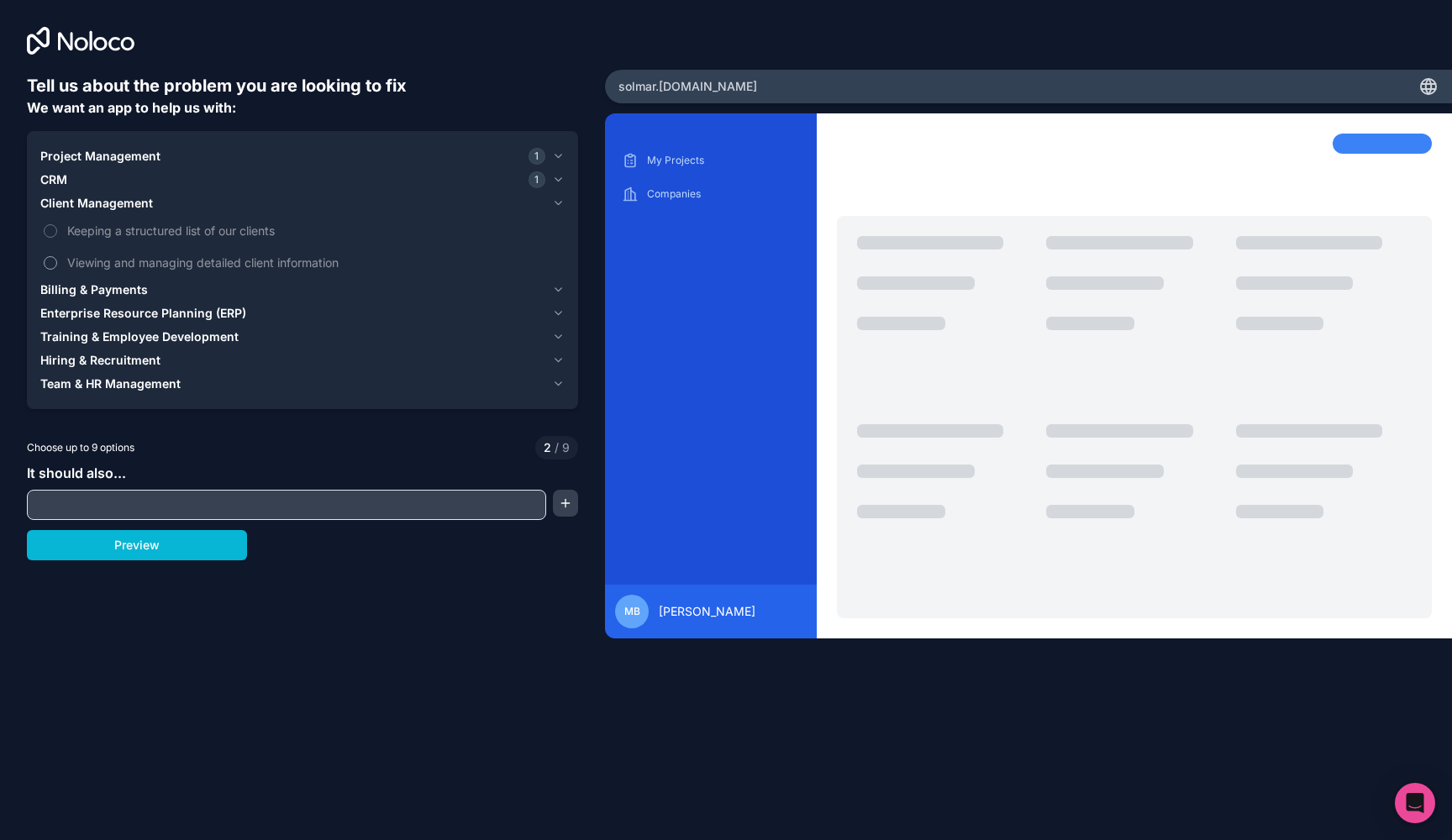
click at [111, 270] on span "Viewing and managing detailed client information" at bounding box center [313, 262] width 494 height 18
click at [57, 270] on button "Viewing and managing detailed client information" at bounding box center [50, 262] width 13 height 13
click at [88, 292] on span "Billing & Payments" at bounding box center [94, 289] width 107 height 17
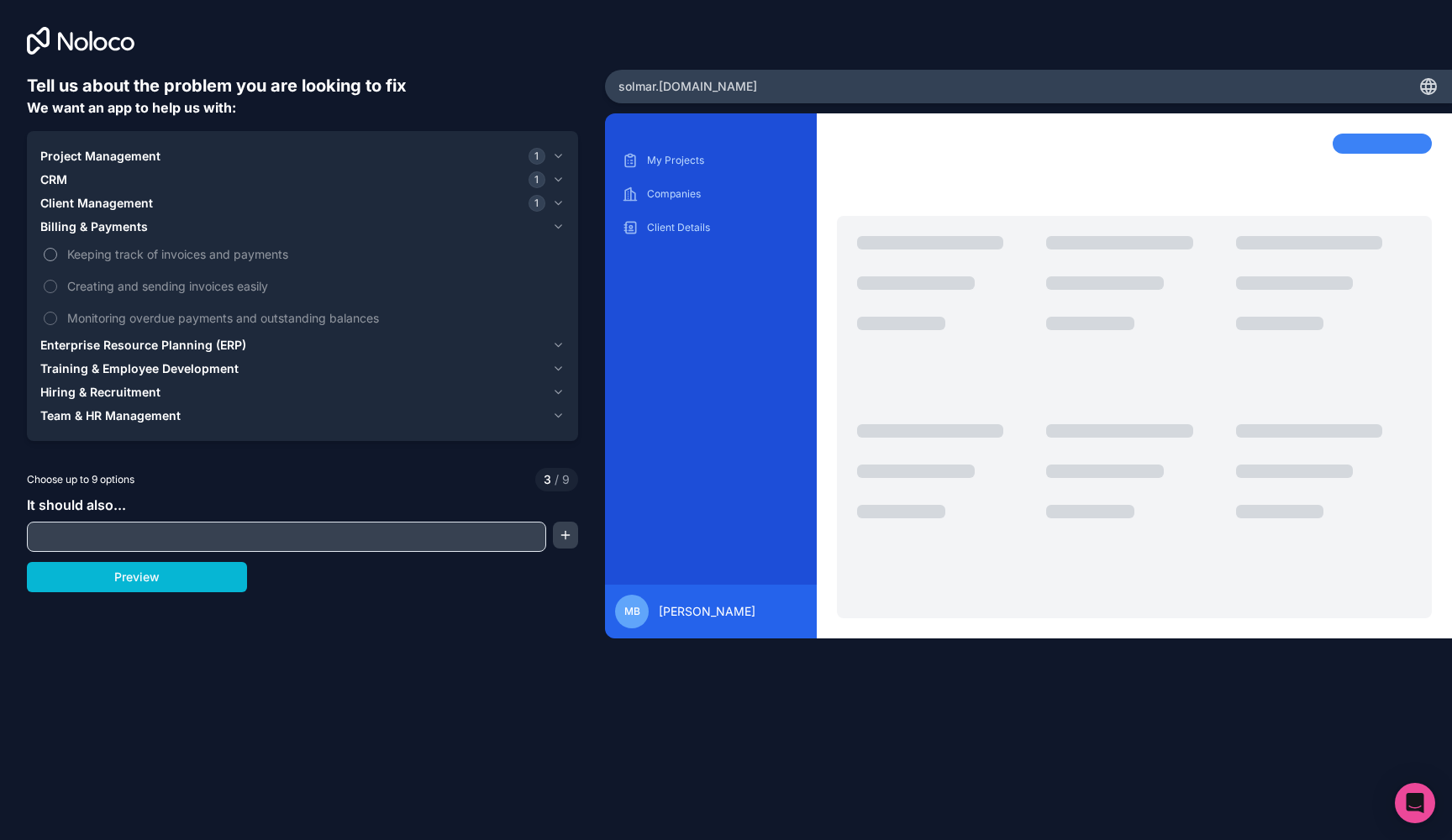
click at [130, 252] on span "Keeping track of invoices and payments" at bounding box center [313, 254] width 494 height 18
click at [57, 252] on button "Keeping track of invoices and payments" at bounding box center [50, 254] width 13 height 13
click at [91, 345] on span "Enterprise Resource Planning (ERP)" at bounding box center [143, 345] width 206 height 17
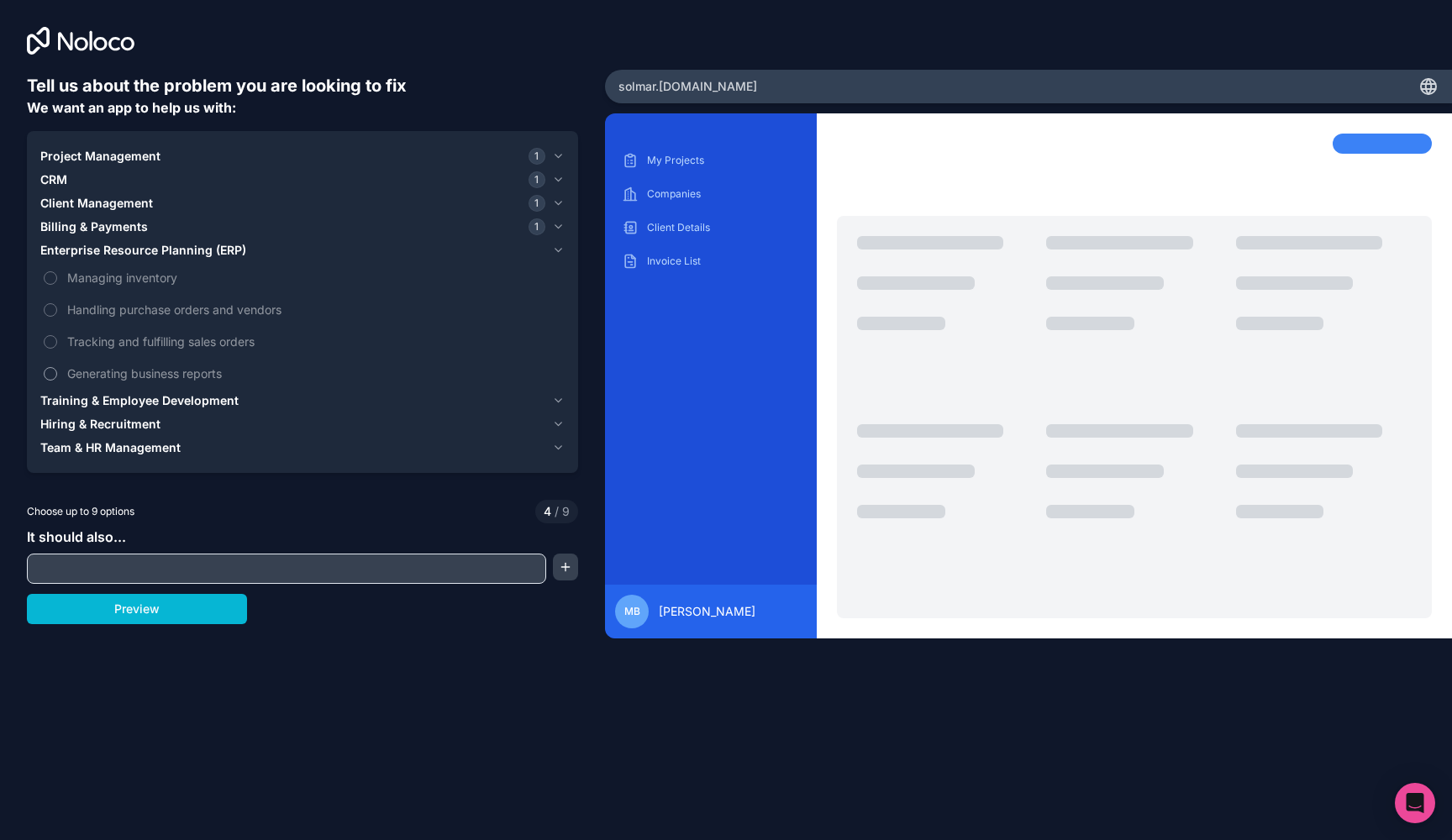
click at [58, 376] on label "Generating business reports" at bounding box center [302, 373] width 524 height 31
click at [57, 376] on button "Generating business reports" at bounding box center [50, 373] width 13 height 13
click at [58, 404] on span "Training & Employee Development" at bounding box center [139, 401] width 198 height 17
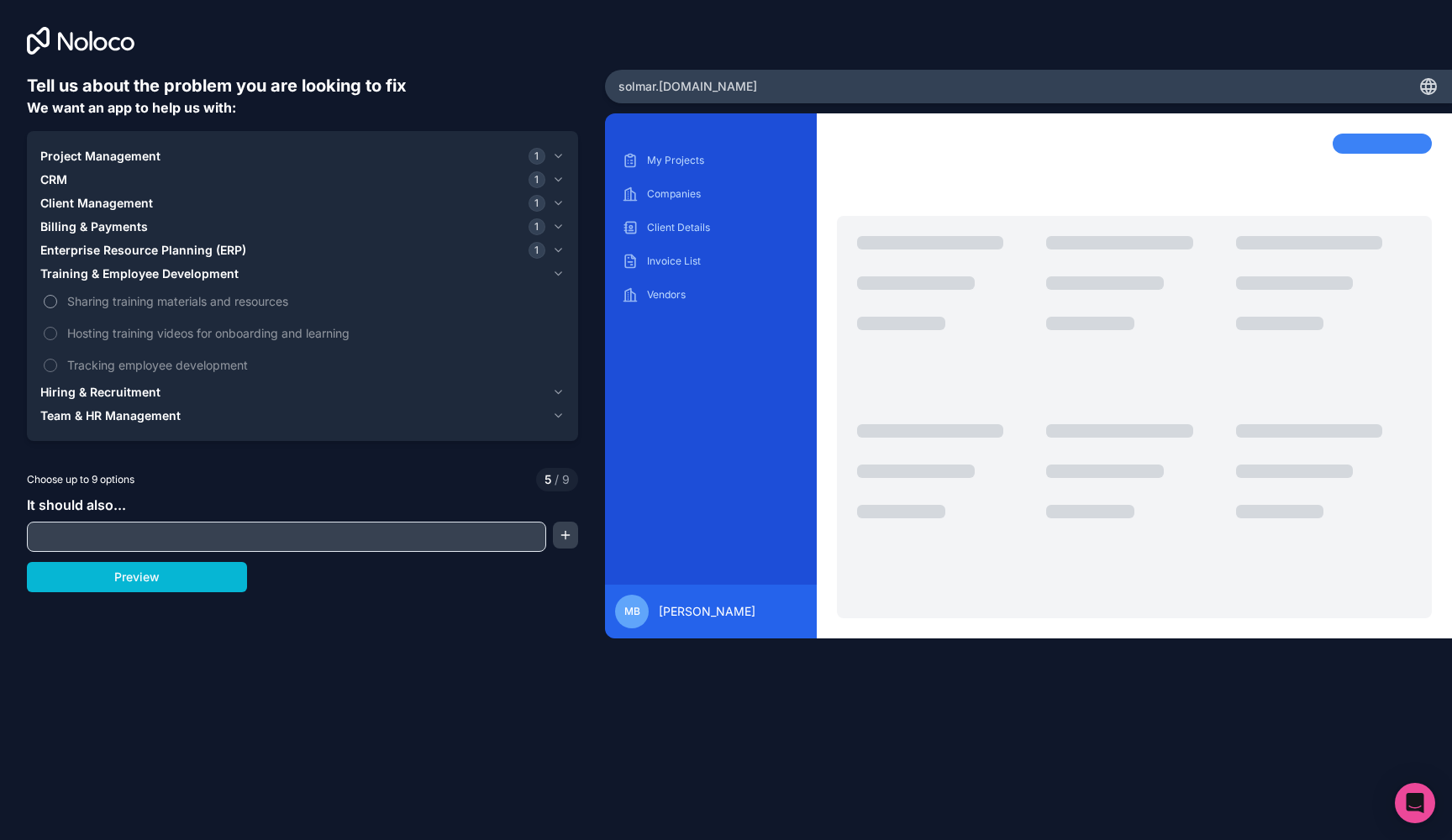
click at [119, 301] on span "Sharing training materials and resources" at bounding box center [313, 302] width 494 height 18
click at [57, 301] on button "Sharing training materials and resources" at bounding box center [50, 301] width 13 height 13
click at [92, 395] on span "Hiring & Recruitment" at bounding box center [100, 392] width 121 height 17
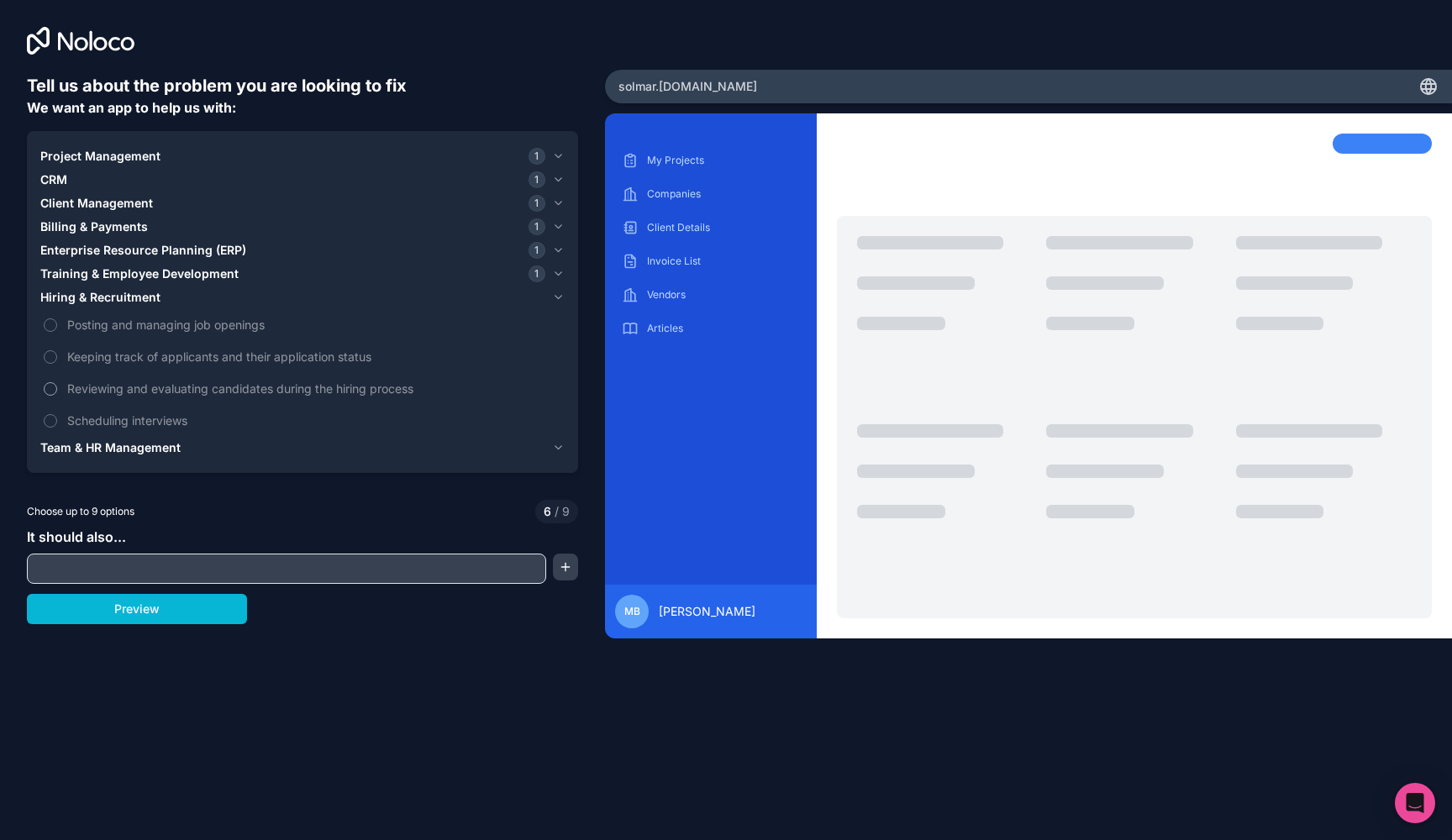
click at [92, 395] on span "Reviewing and evaluating candidates during the hiring process" at bounding box center [313, 388] width 494 height 18
click at [57, 395] on button "Reviewing and evaluating candidates during the hiring process" at bounding box center [50, 388] width 13 height 13
click at [121, 365] on label "Keeping track of applicants and their application status" at bounding box center [302, 356] width 524 height 31
click at [57, 364] on button "Keeping track of applicants and their application status" at bounding box center [50, 356] width 13 height 13
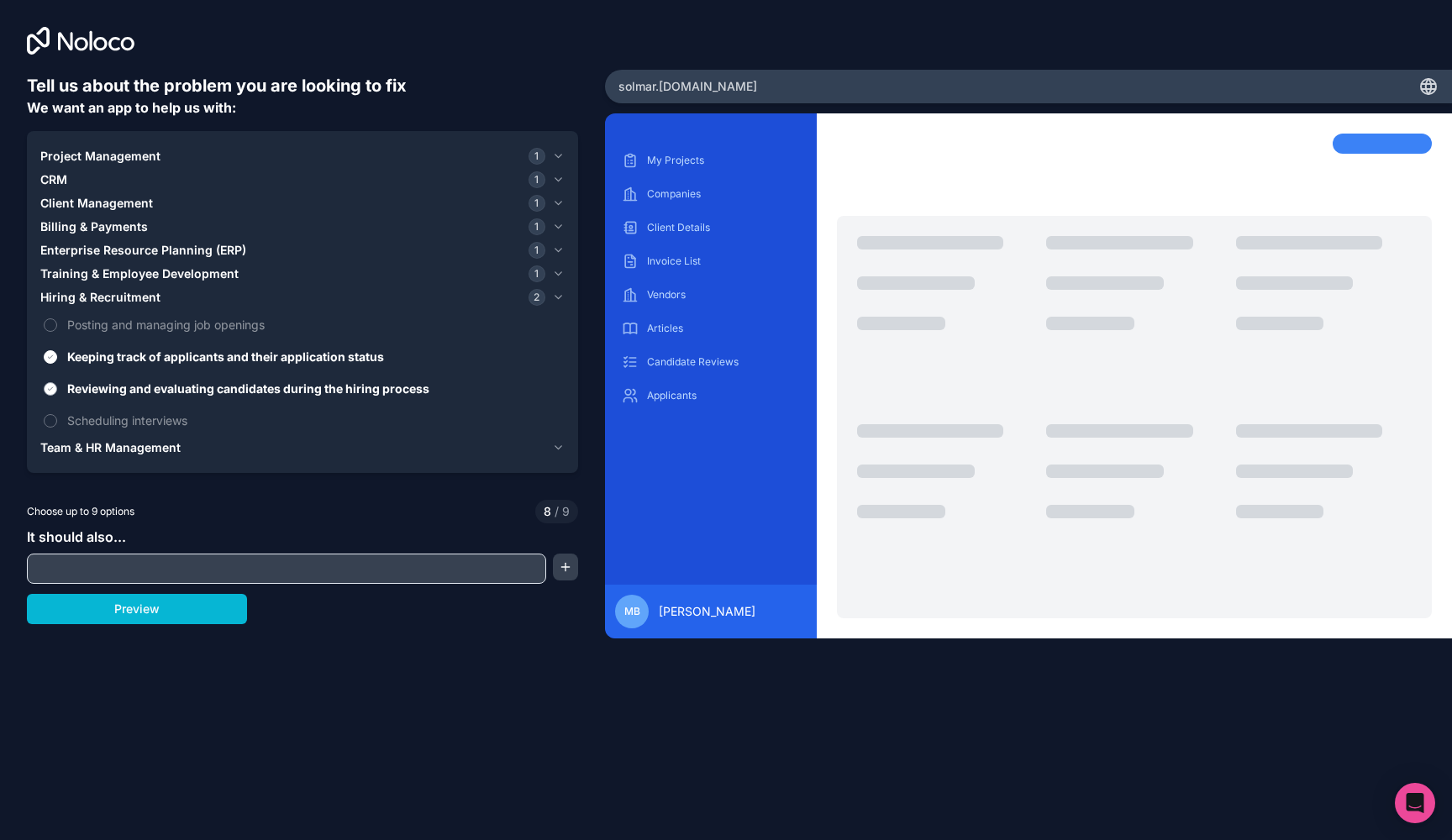
click at [57, 391] on label "Reviewing and evaluating candidates during the hiring process" at bounding box center [302, 388] width 524 height 31
click at [57, 391] on button "Reviewing and evaluating candidates during the hiring process" at bounding box center [50, 388] width 13 height 13
click at [91, 448] on span "Team & HR Management" at bounding box center [110, 447] width 140 height 17
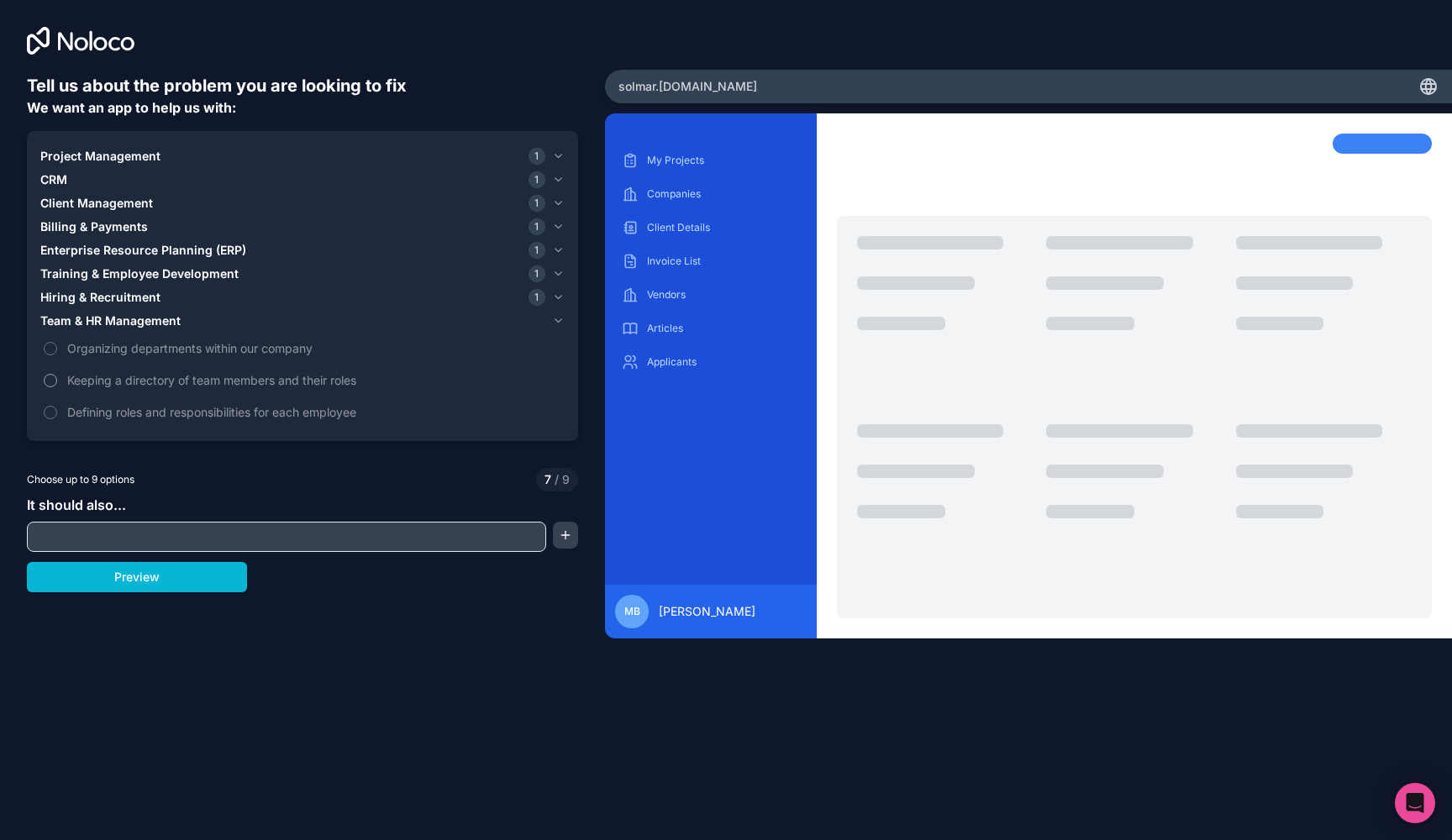
click at [268, 385] on span "Keeping a directory of team members and their roles" at bounding box center [313, 380] width 494 height 18
click at [57, 385] on button "Keeping a directory of team members and their roles" at bounding box center [50, 380] width 13 height 13
click at [188, 579] on button "Preview" at bounding box center [137, 578] width 221 height 30
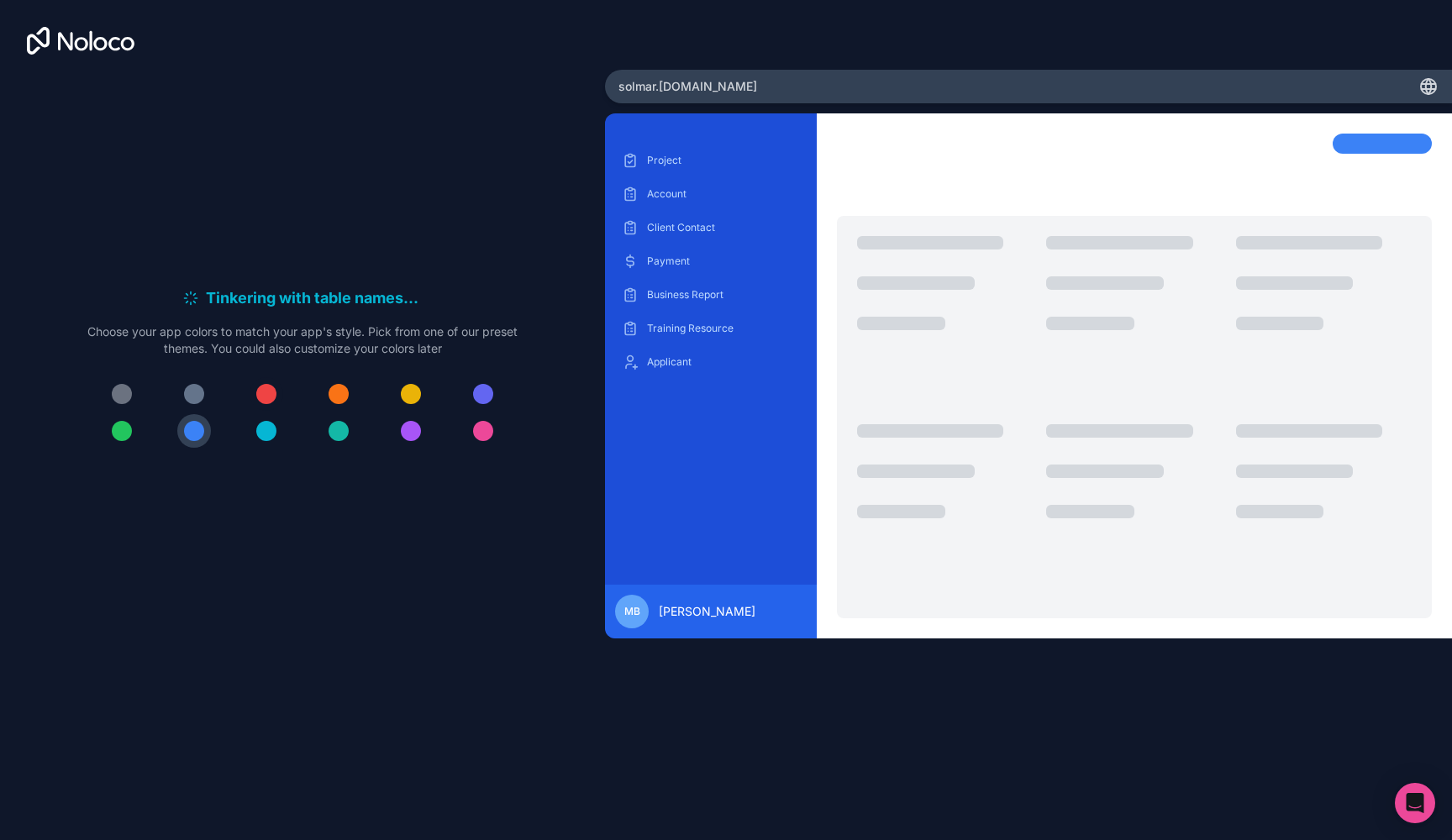
click at [264, 403] on div at bounding box center [266, 394] width 21 height 21
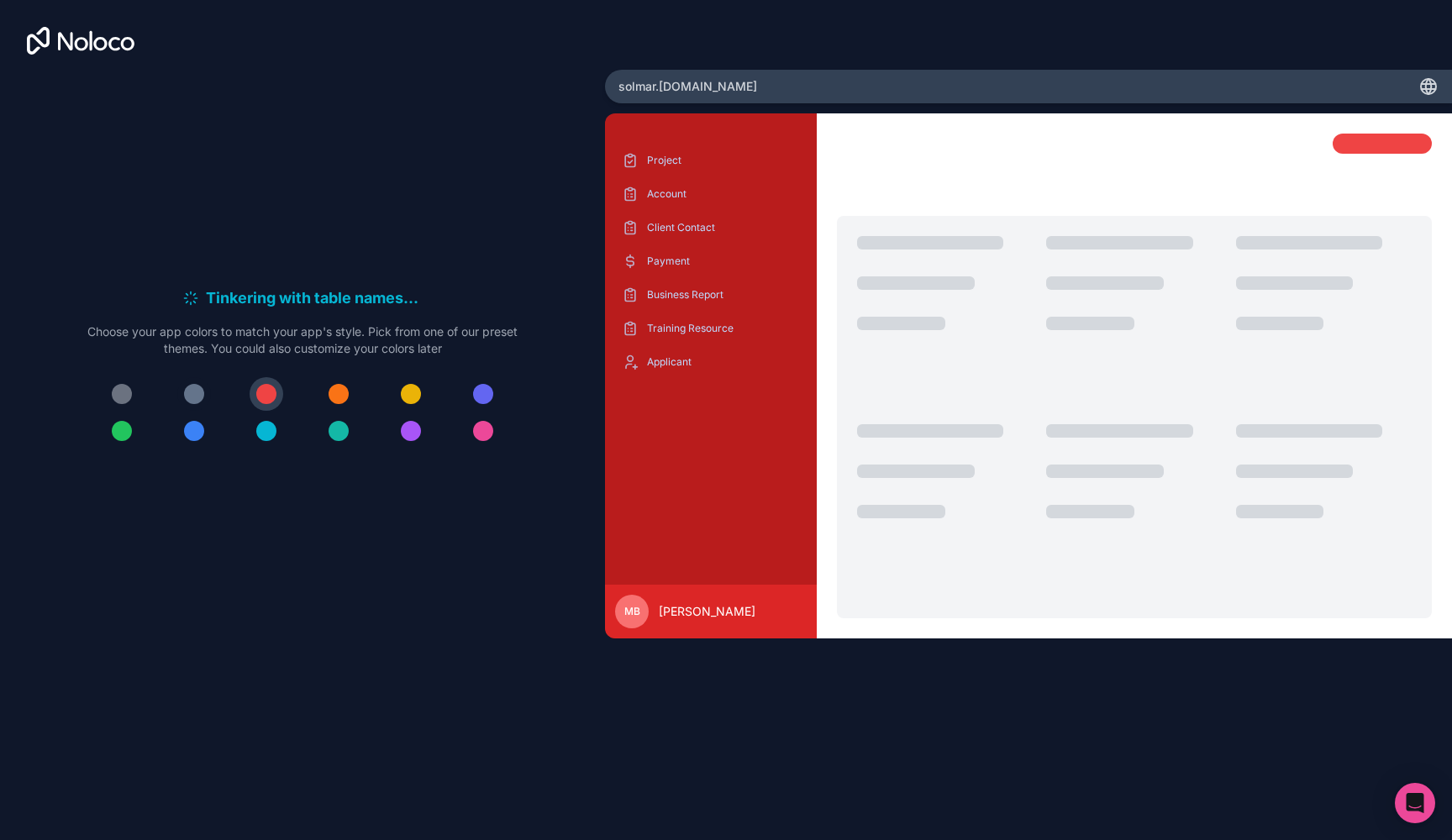
click at [204, 394] on div at bounding box center [194, 394] width 21 height 21
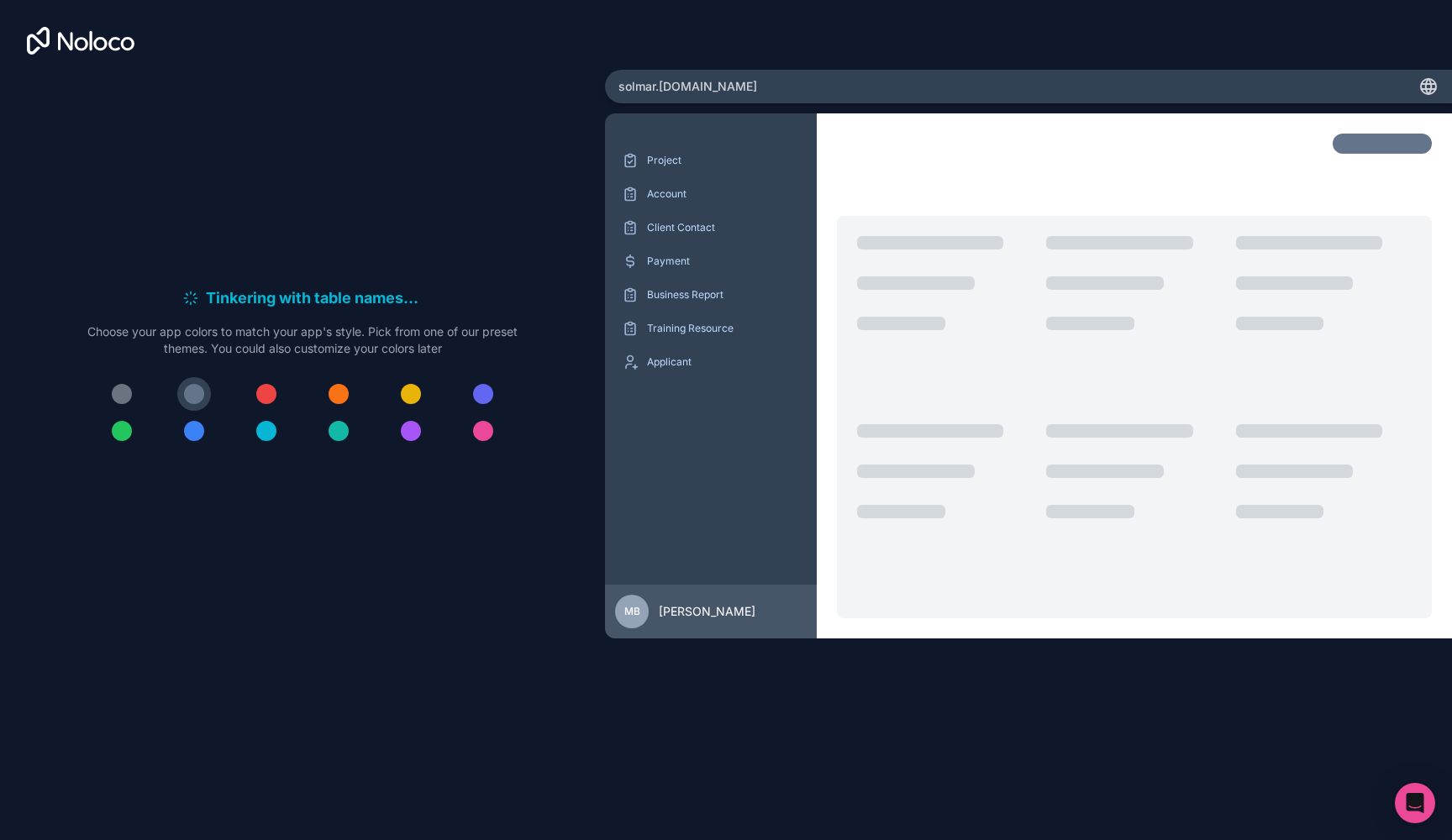
click at [197, 436] on div at bounding box center [194, 431] width 21 height 21
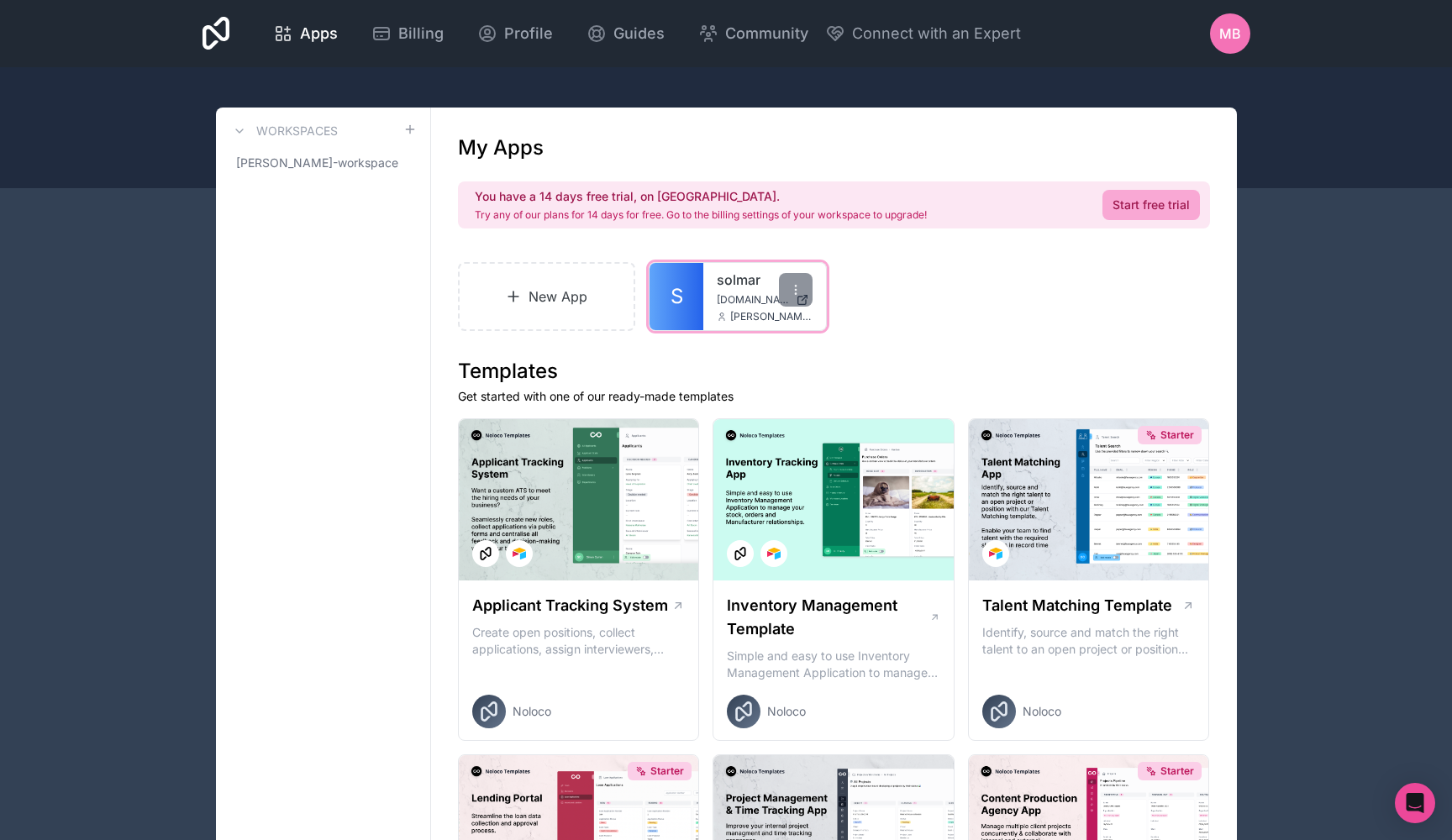
click at [691, 293] on link "S" at bounding box center [677, 296] width 54 height 67
